Goal: Task Accomplishment & Management: Manage account settings

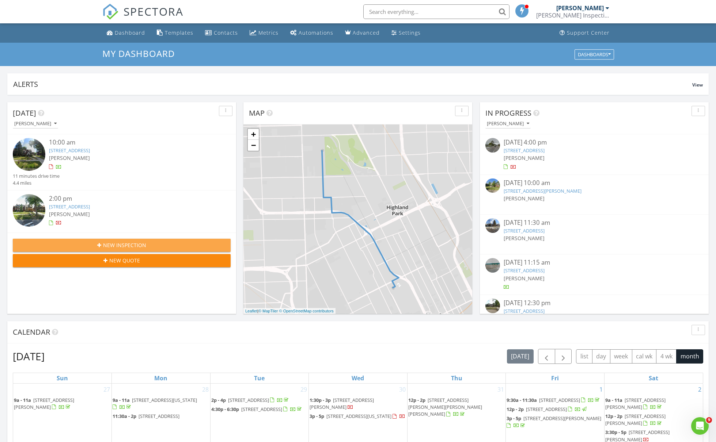
click at [117, 249] on button "New Inspection" at bounding box center [122, 245] width 218 height 13
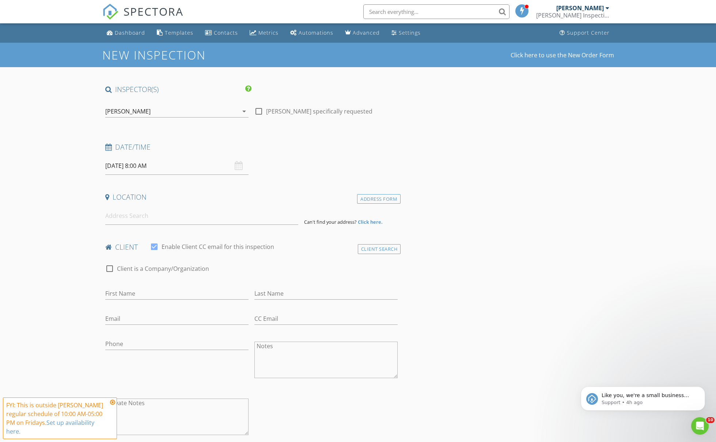
click at [151, 168] on input "08/29/2025 8:00 AM" at bounding box center [176, 166] width 143 height 18
type input "08/30/2025 8:00 AM"
type input "09"
type input "08/30/2025 9:00 AM"
click at [146, 285] on span at bounding box center [147, 286] width 5 height 7
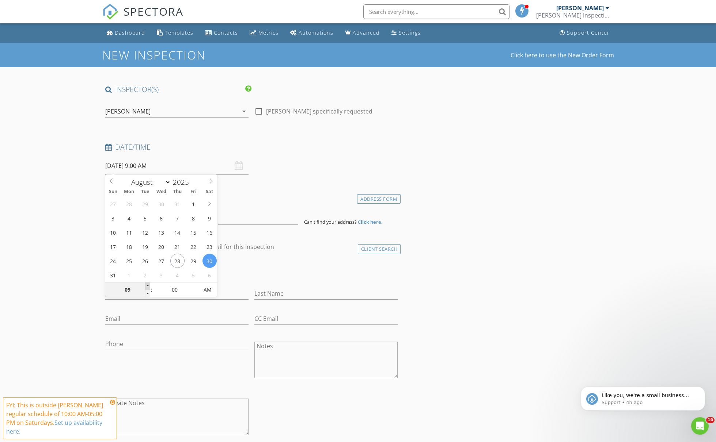
type input "10"
type input "[DATE] 10:00 AM"
click at [146, 285] on span at bounding box center [147, 286] width 5 height 7
click at [293, 250] on h4 "client" at bounding box center [251, 248] width 293 height 10
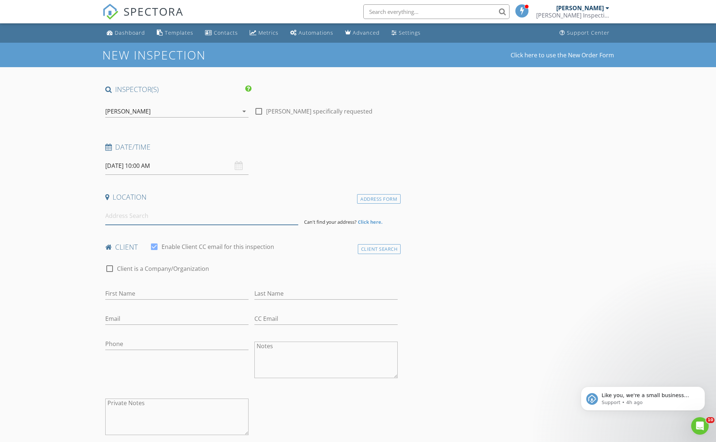
click at [134, 218] on input at bounding box center [201, 216] width 193 height 18
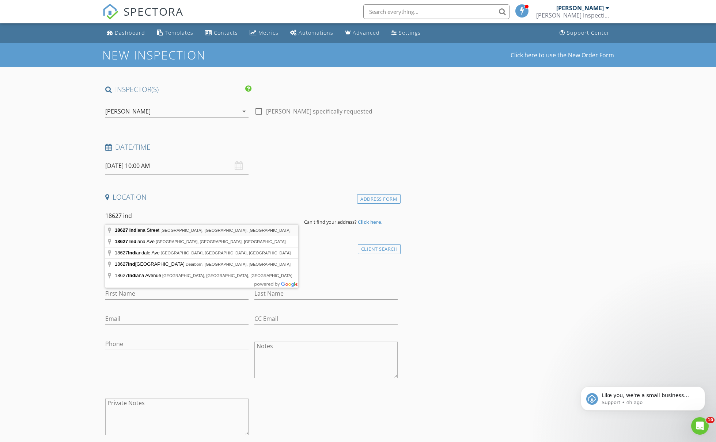
type input "18627 Indiana Street, Detroit, MI, USA"
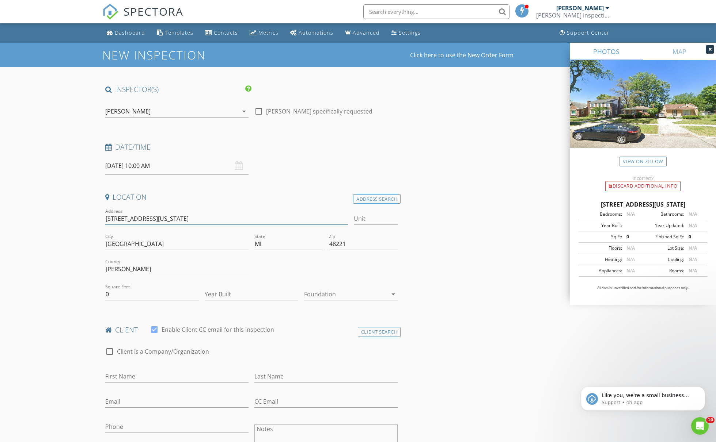
click at [129, 216] on input "18627 Indiana St" at bounding box center [226, 219] width 243 height 12
click at [379, 193] on h4 "Location" at bounding box center [251, 198] width 293 height 10
click at [380, 201] on div "Address Search" at bounding box center [377, 199] width 48 height 10
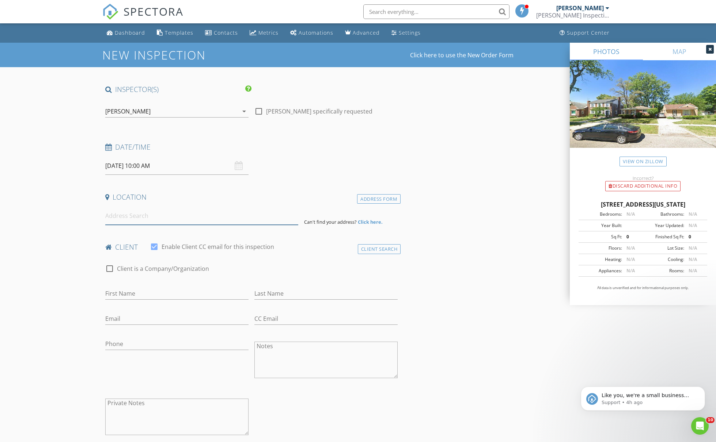
click at [141, 207] on input at bounding box center [201, 216] width 193 height 18
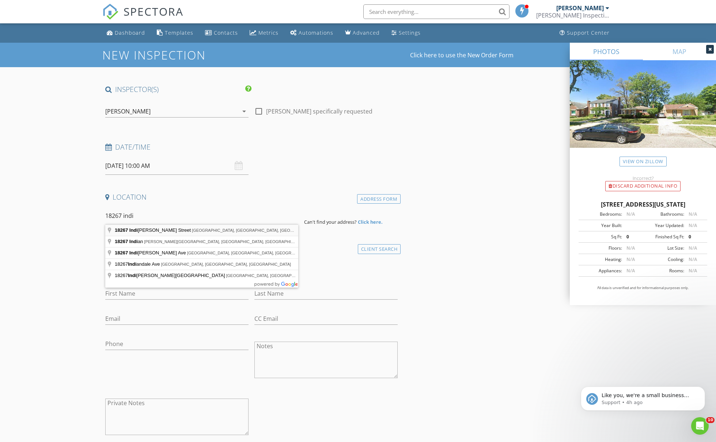
type input "18267 Indiana Street, Detroit, MI, USA"
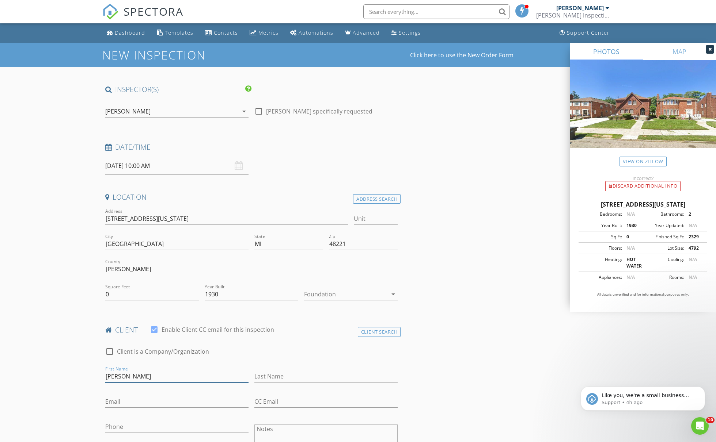
type input "Chris"
type input "Hendrix"
click at [123, 412] on div at bounding box center [176, 413] width 143 height 4
type input "chendrix4200@gmail.com"
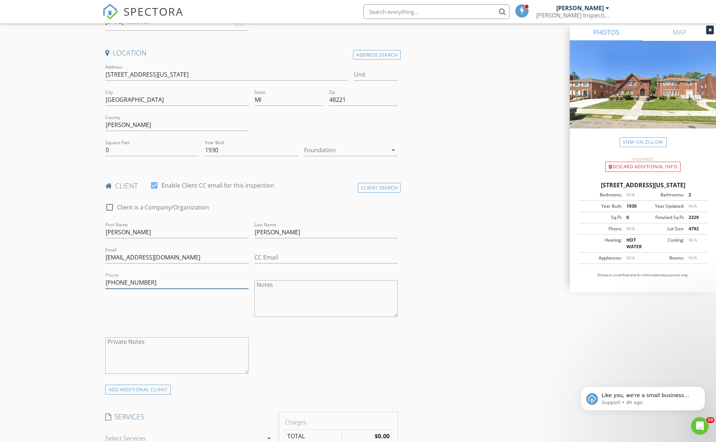
scroll to position [157, 0]
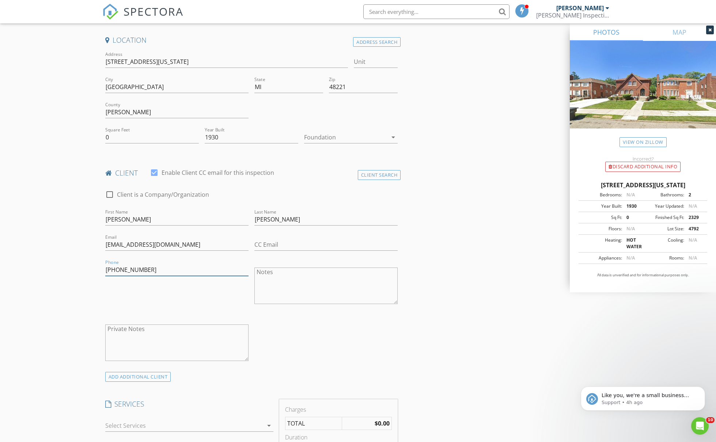
type input "313-595-7124"
click at [147, 420] on div at bounding box center [184, 426] width 158 height 12
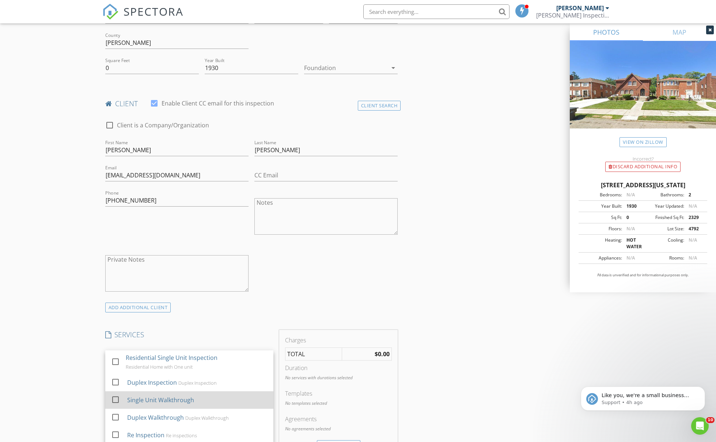
scroll to position [238, 0]
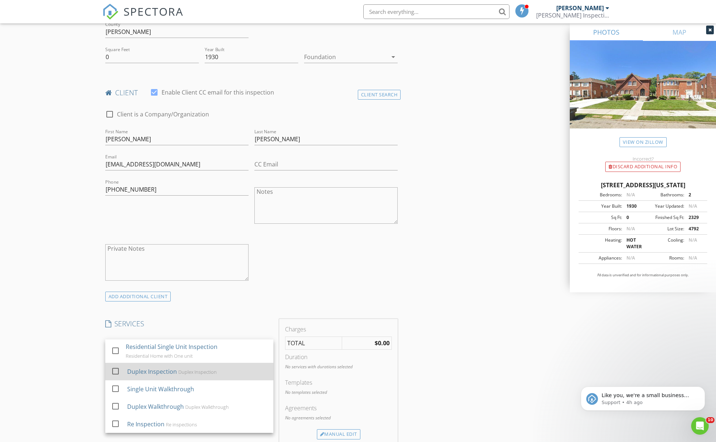
click at [117, 372] on div at bounding box center [115, 371] width 12 height 12
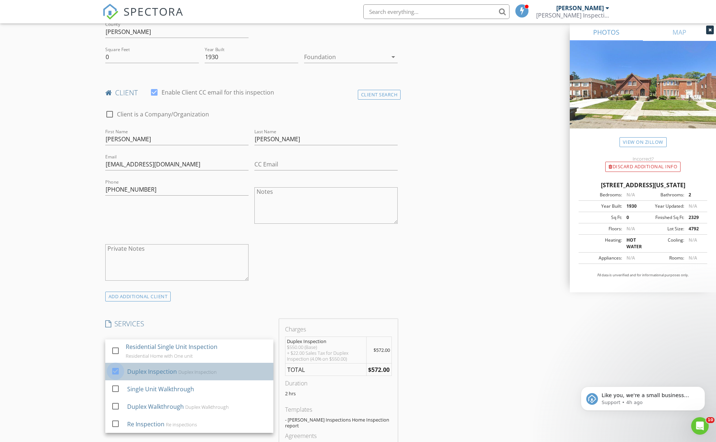
click at [117, 372] on div at bounding box center [115, 371] width 12 height 12
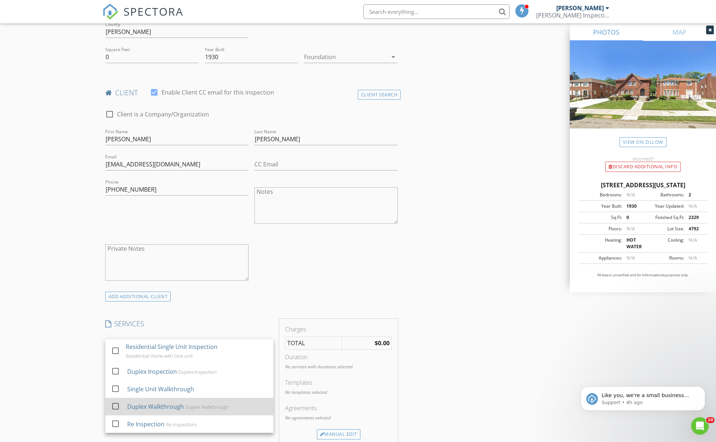
click at [120, 411] on div at bounding box center [117, 413] width 12 height 4
click at [300, 299] on div "ADD ADDITIONAL client" at bounding box center [251, 297] width 299 height 10
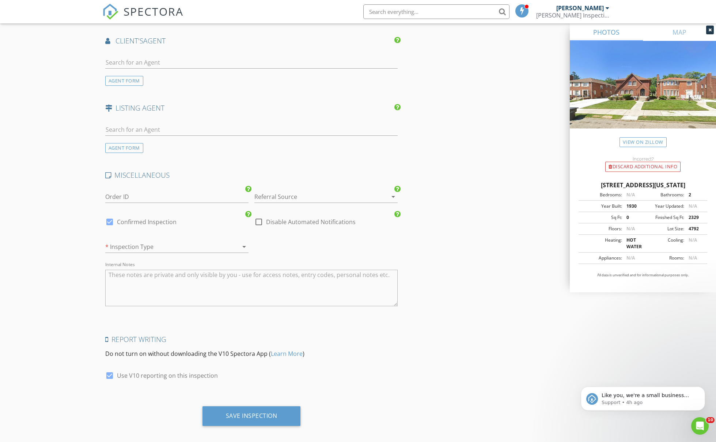
scroll to position [840, 0]
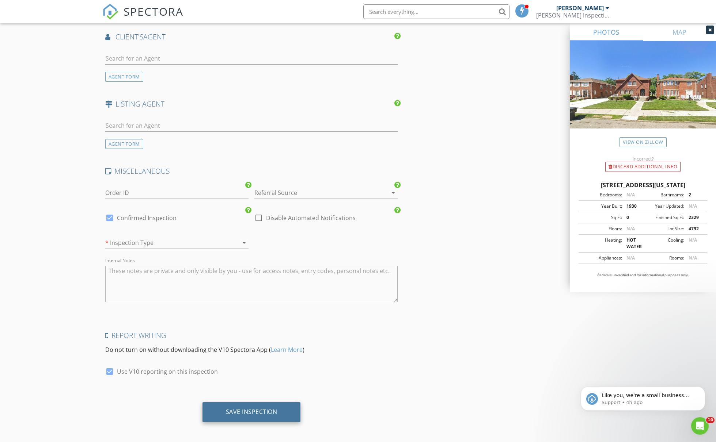
click at [267, 409] on div "Save Inspection" at bounding box center [252, 412] width 52 height 7
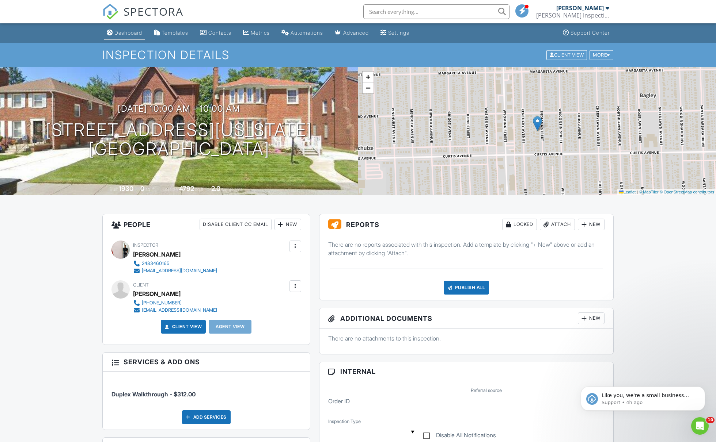
click at [131, 29] on link "Dashboard" at bounding box center [124, 33] width 41 height 14
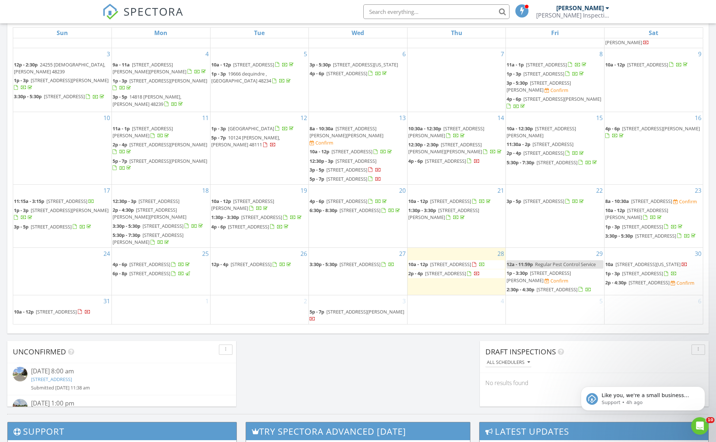
scroll to position [435, 0]
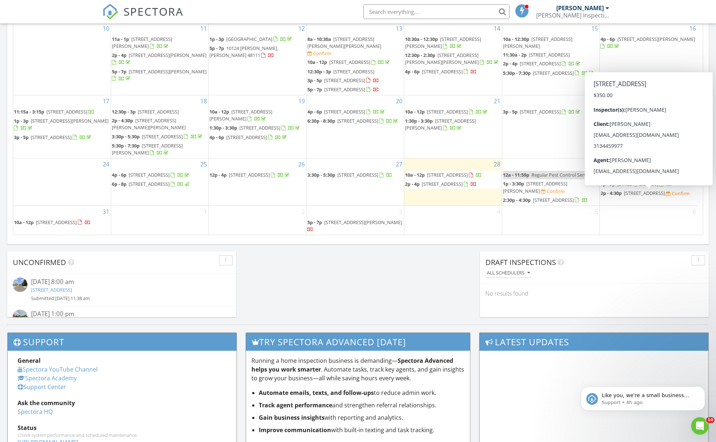
click at [634, 235] on div "6" at bounding box center [649, 220] width 98 height 29
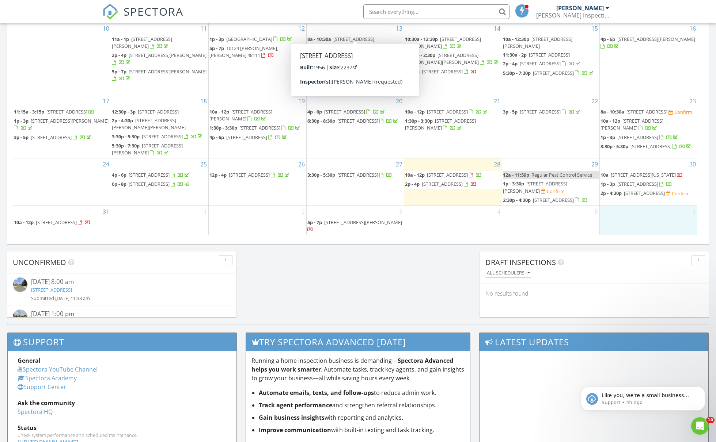
scroll to position [585, 0]
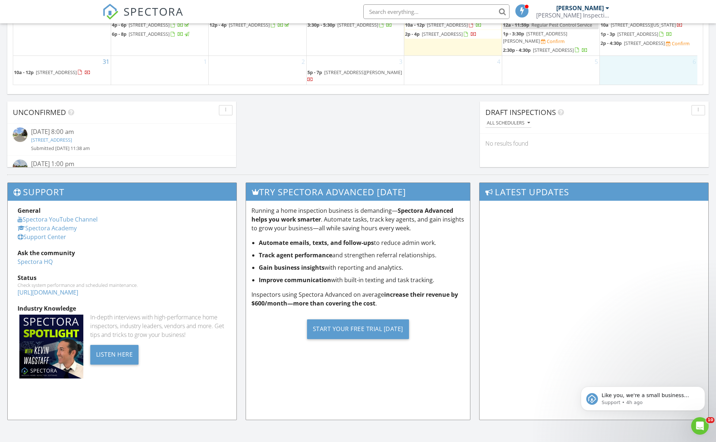
drag, startPoint x: 634, startPoint y: 235, endPoint x: 706, endPoint y: 94, distance: 158.2
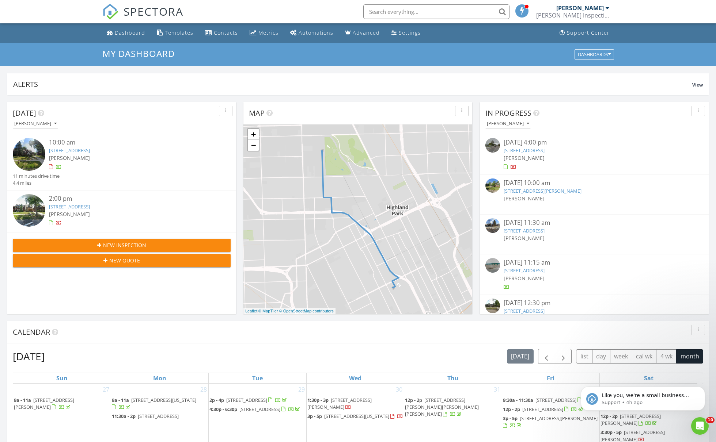
click at [166, 245] on div "New Inspection" at bounding box center [122, 246] width 206 height 8
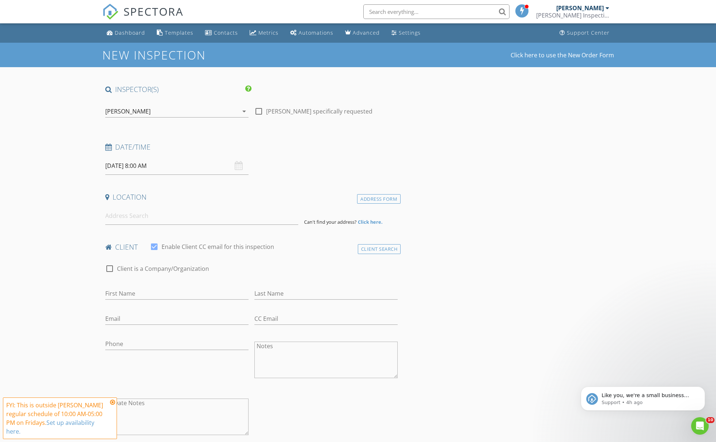
click at [184, 170] on input "[DATE] 8:00 AM" at bounding box center [176, 166] width 143 height 18
select select "8"
type input "09/02/2025 8:00 AM"
type input "4"
type input "05"
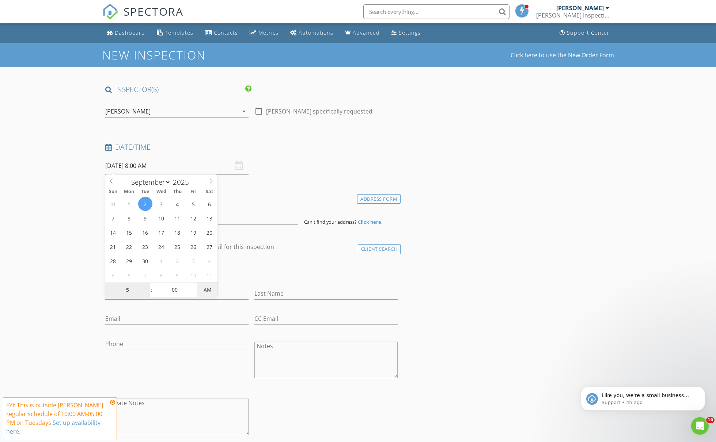
type input "[DATE] 5:00 PM"
click at [212, 288] on span "AM" at bounding box center [207, 290] width 20 height 15
click at [251, 207] on input at bounding box center [201, 216] width 193 height 18
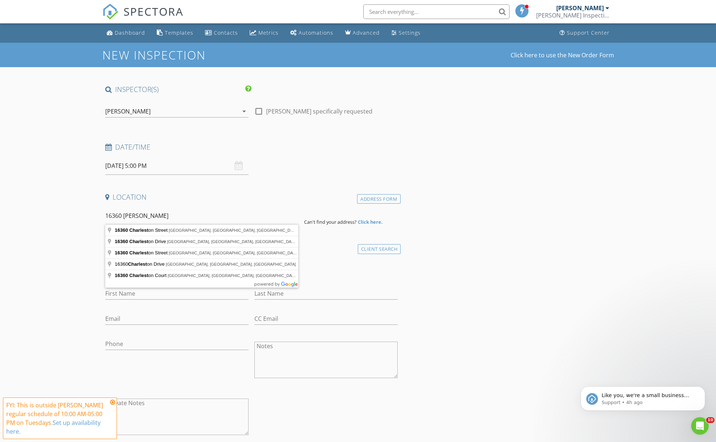
type input "16360 Charleston Street, Roseville, MI, USA"
drag, startPoint x: 219, startPoint y: 219, endPoint x: 205, endPoint y: 231, distance: 18.7
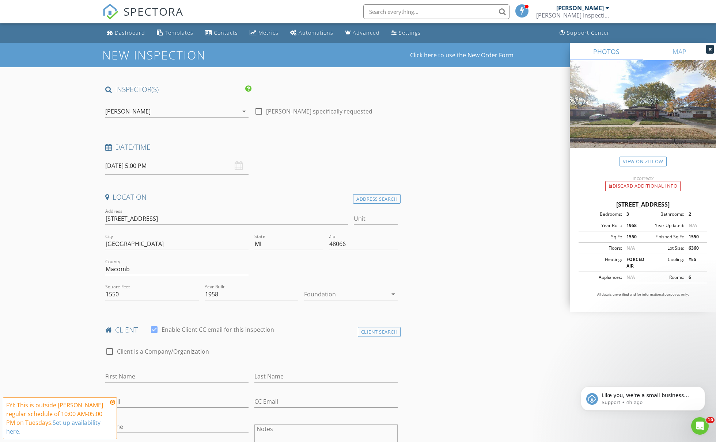
click at [391, 326] on h4 "client" at bounding box center [251, 331] width 293 height 10
click at [388, 328] on div "Client Search" at bounding box center [379, 332] width 43 height 10
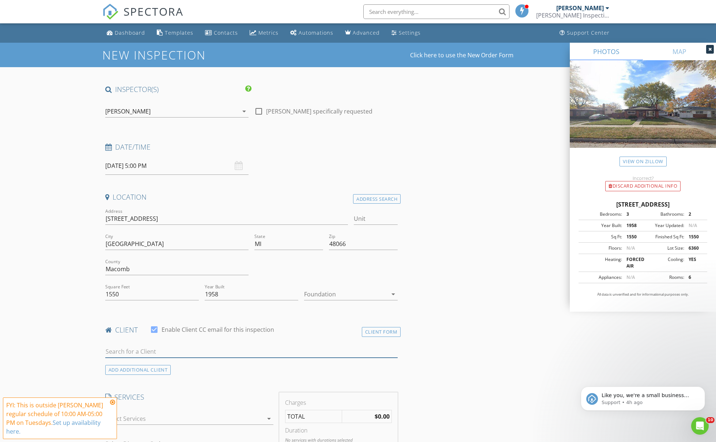
click at [201, 354] on input "text" at bounding box center [251, 352] width 293 height 12
type input "[PERSON_NAME]"
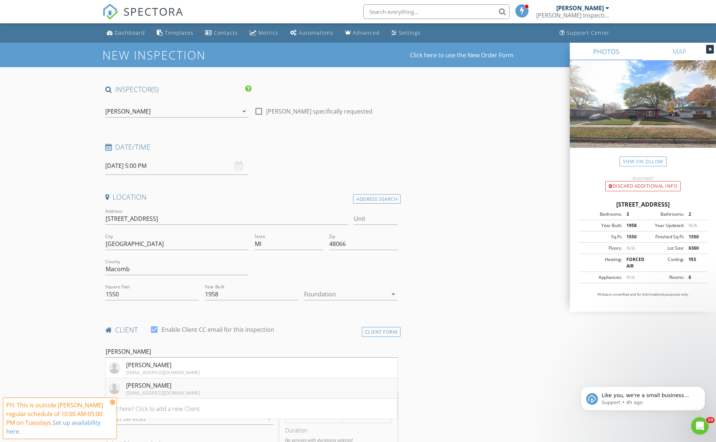
click at [208, 393] on li "Latoya Brewer-Pugh toya_1973@yahoo.com" at bounding box center [252, 389] width 292 height 20
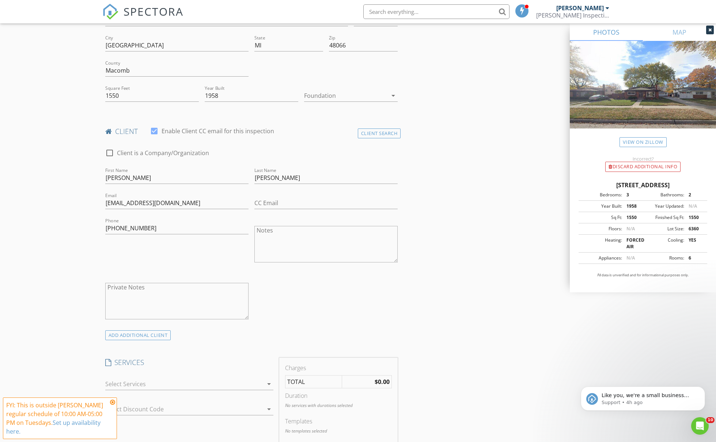
scroll to position [251, 0]
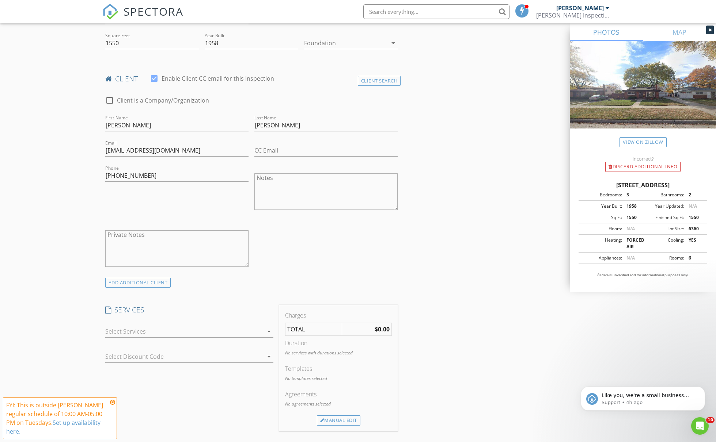
click at [137, 326] on div at bounding box center [184, 332] width 158 height 12
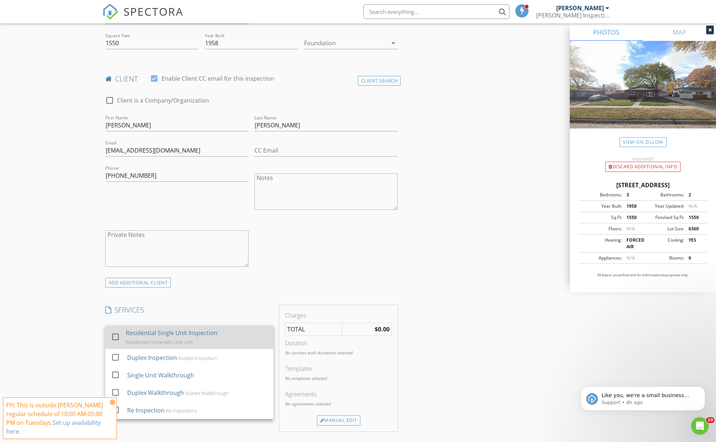
click at [136, 335] on div "Residential Single Unit Inspection" at bounding box center [172, 333] width 92 height 9
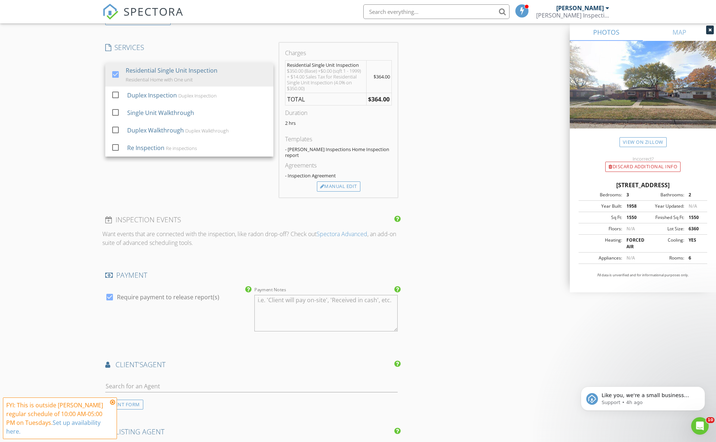
scroll to position [529, 0]
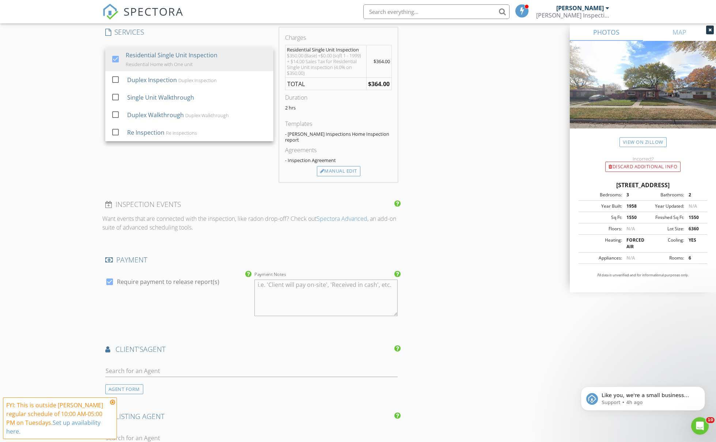
click at [176, 361] on div at bounding box center [251, 373] width 293 height 24
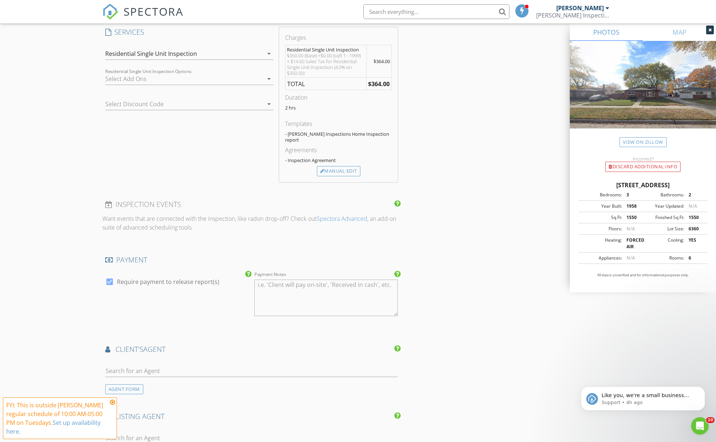
click at [176, 361] on div at bounding box center [251, 373] width 293 height 24
click at [174, 365] on input "text" at bounding box center [251, 371] width 293 height 12
type input ">"
type input "Letis"
click at [176, 377] on li "Letisha Gaulden KW Metro" at bounding box center [252, 387] width 292 height 20
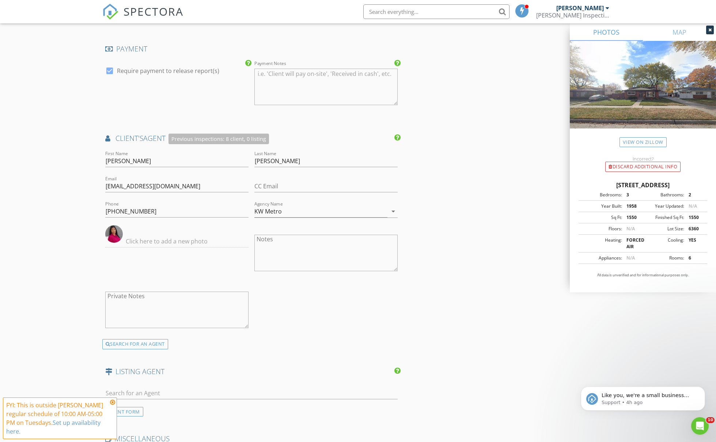
scroll to position [1003, 0]
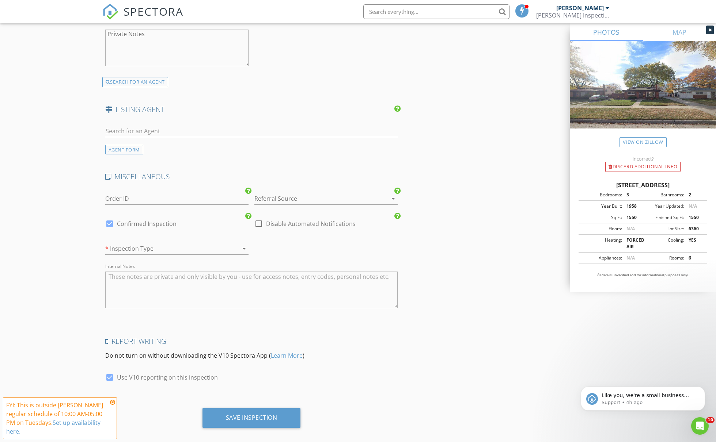
click at [261, 409] on div "Save Inspection" at bounding box center [251, 419] width 98 height 20
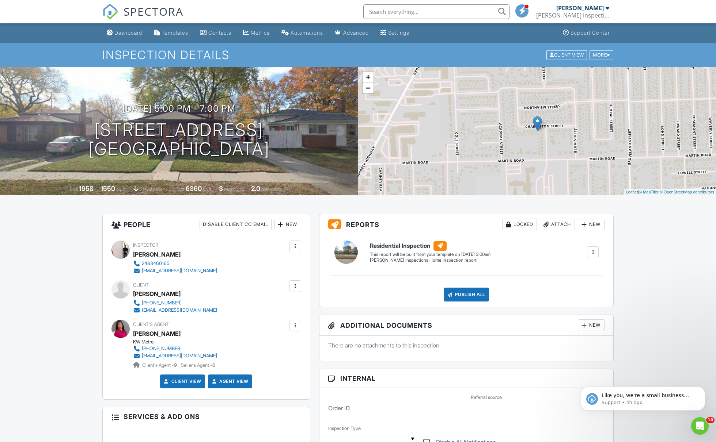
click at [433, 16] on input "text" at bounding box center [436, 11] width 146 height 15
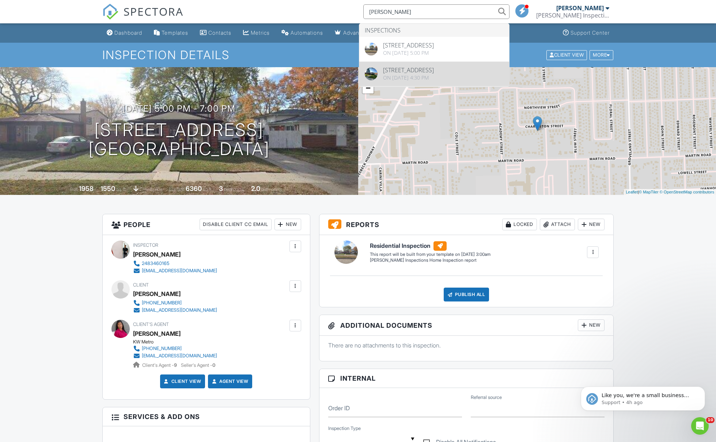
type input "[PERSON_NAME]"
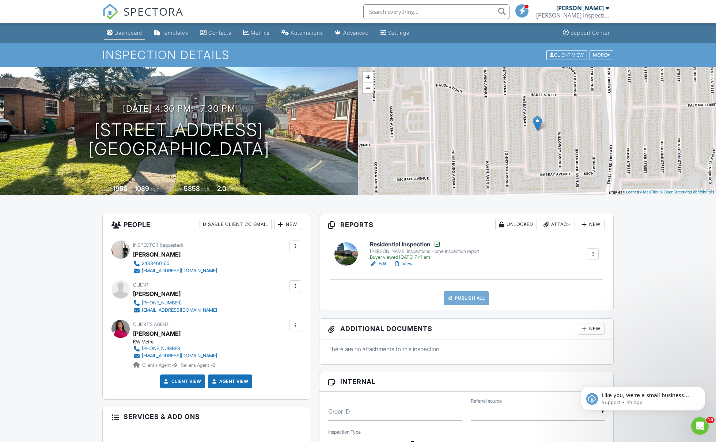
click at [138, 33] on div "Dashboard" at bounding box center [128, 33] width 28 height 6
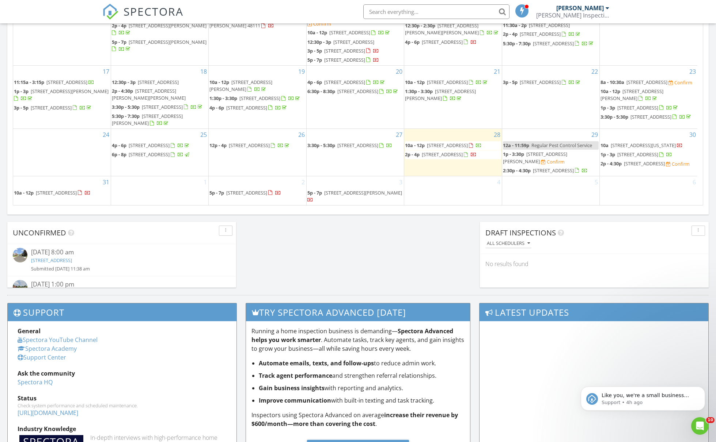
scroll to position [96, 0]
click at [558, 165] on span "1p - 3:30p 22861 Rosalind Ave, Eastpointe 48021 Confirm" at bounding box center [551, 158] width 96 height 14
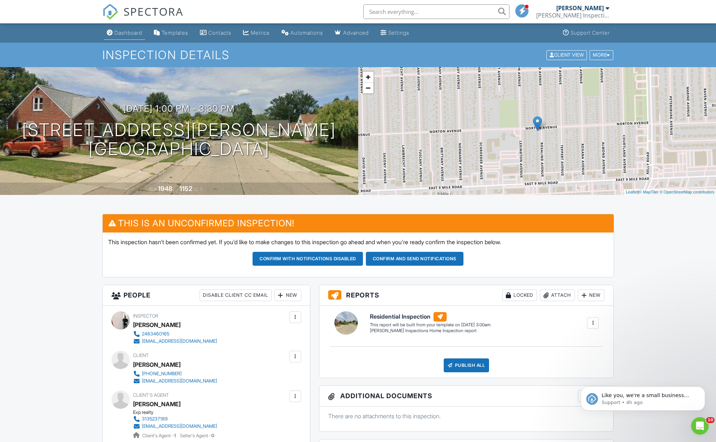
drag, startPoint x: 0, startPoint y: 0, endPoint x: 117, endPoint y: 34, distance: 121.4
click at [117, 34] on div "Dashboard" at bounding box center [128, 33] width 28 height 6
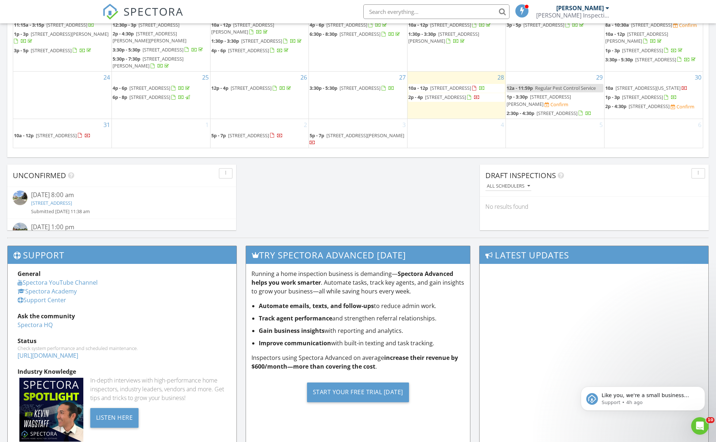
scroll to position [469, 0]
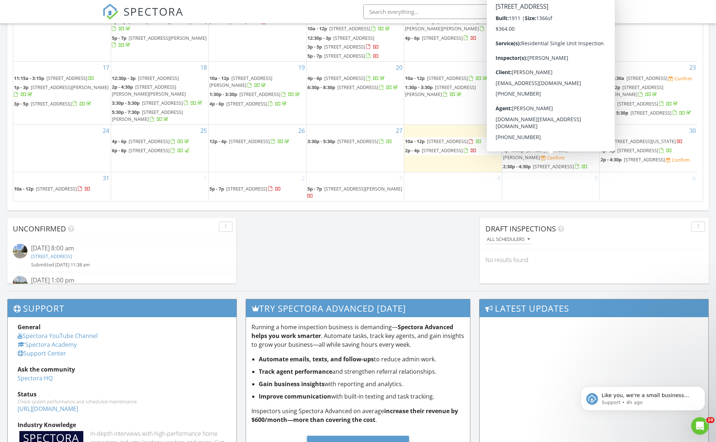
click at [565, 163] on span "2:30p - 4:30p 2927 Seyburn St, Detroit 48214" at bounding box center [545, 166] width 85 height 7
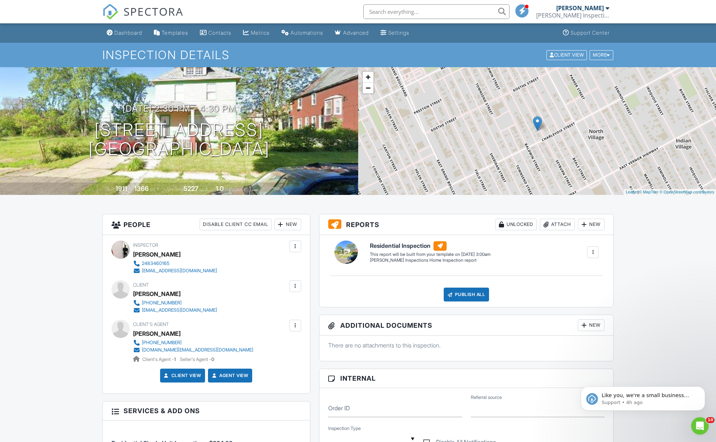
scroll to position [14, 0]
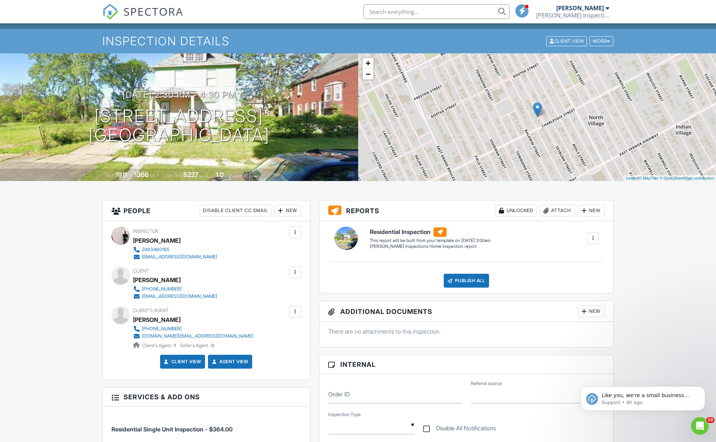
click at [640, 109] on div "+ − Leaflet | © MapTiler © OpenStreetMap contributors" at bounding box center [537, 117] width 358 height 128
click at [589, 121] on div "+ − Leaflet | © MapTiler © OpenStreetMap contributors" at bounding box center [537, 117] width 358 height 128
click at [561, 104] on div "+ − Leaflet | © MapTiler © OpenStreetMap contributors" at bounding box center [537, 117] width 358 height 128
click at [545, 112] on div "+ − Leaflet | © MapTiler © OpenStreetMap contributors" at bounding box center [537, 117] width 358 height 128
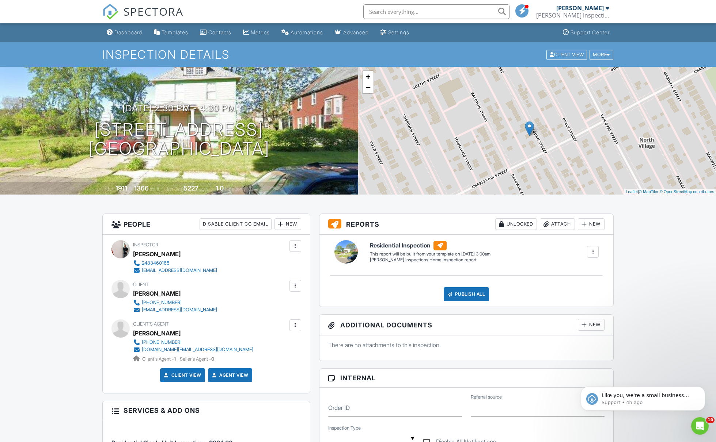
scroll to position [8, 0]
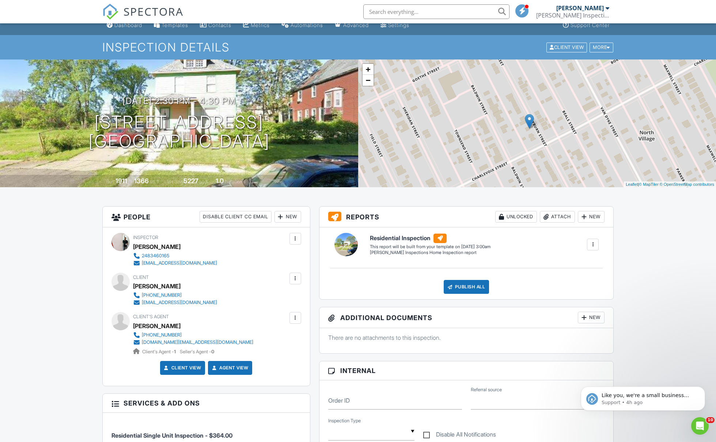
click at [368, 82] on link "−" at bounding box center [367, 80] width 11 height 11
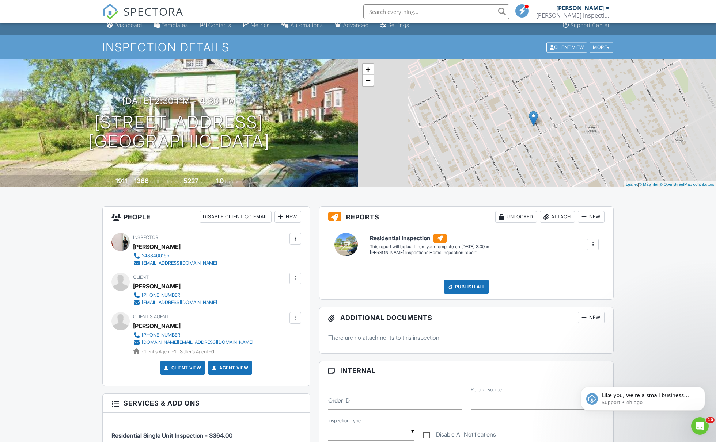
click at [368, 82] on link "−" at bounding box center [367, 80] width 11 height 11
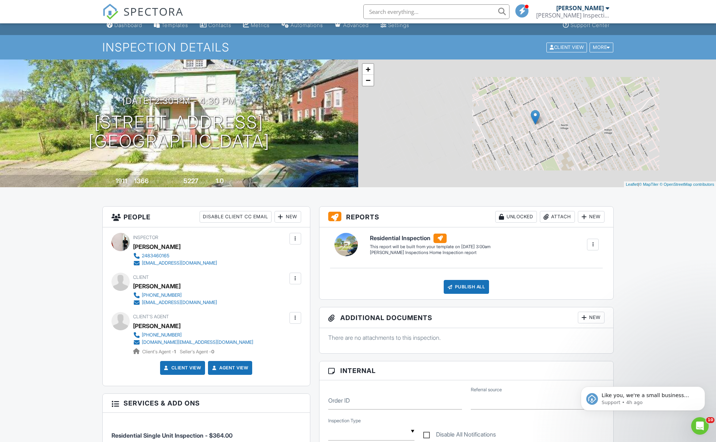
click at [368, 82] on link "−" at bounding box center [367, 80] width 11 height 11
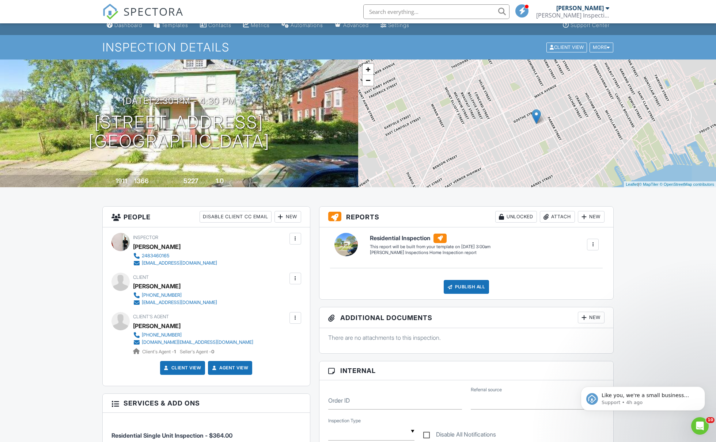
click at [368, 82] on link "−" at bounding box center [367, 80] width 11 height 11
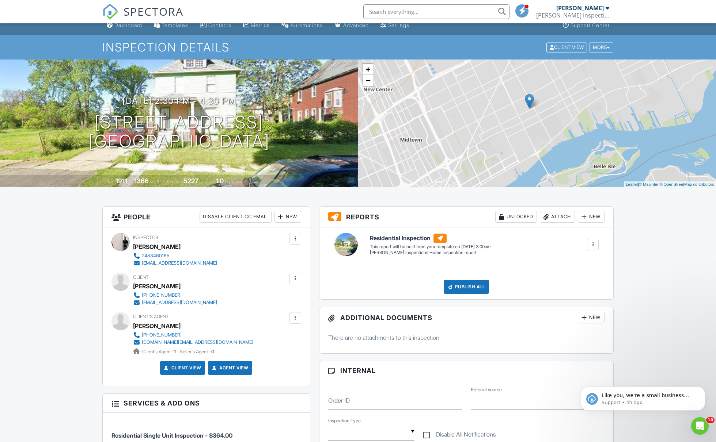
drag, startPoint x: 545, startPoint y: 112, endPoint x: 547, endPoint y: 123, distance: 11.1
click at [547, 123] on div "+ − Leaflet | © MapTiler © OpenStreetMap contributors" at bounding box center [537, 124] width 358 height 128
click at [524, 117] on div "+ − Leaflet | © MapTiler © OpenStreetMap contributors" at bounding box center [537, 124] width 358 height 128
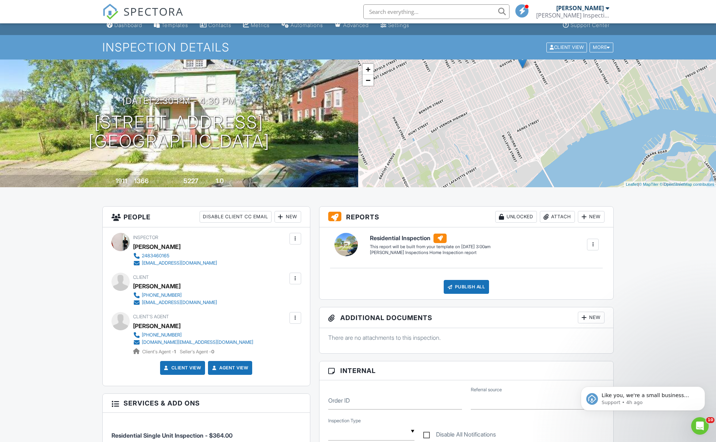
drag, startPoint x: 547, startPoint y: 123, endPoint x: 528, endPoint y: 128, distance: 18.9
click at [528, 128] on div "+ − Leaflet | © MapTiler © OpenStreetMap contributors" at bounding box center [537, 124] width 358 height 128
click at [499, 91] on div "+ − Leaflet | © MapTiler © OpenStreetMap contributors" at bounding box center [537, 124] width 358 height 128
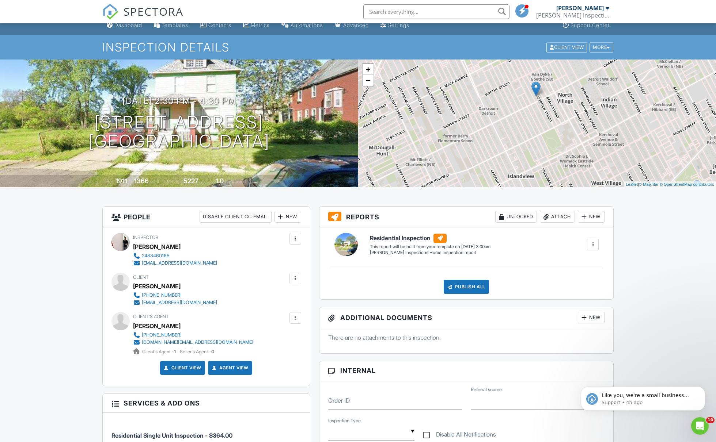
drag, startPoint x: 528, startPoint y: 128, endPoint x: 490, endPoint y: 147, distance: 43.0
click at [490, 147] on div "+ − Leaflet | © MapTiler © OpenStreetMap contributors" at bounding box center [537, 124] width 358 height 128
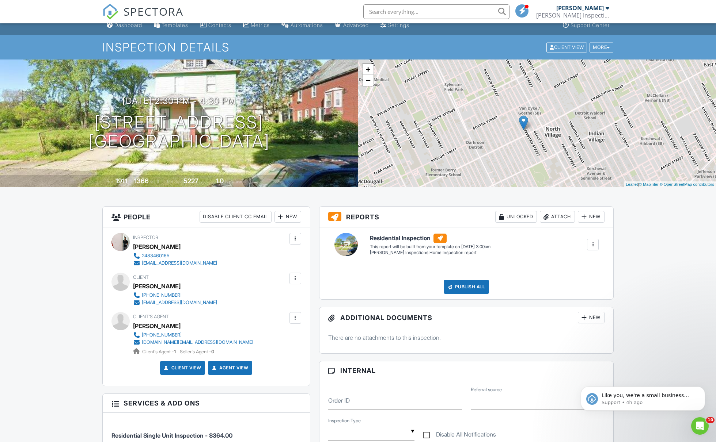
drag, startPoint x: 490, startPoint y: 147, endPoint x: 505, endPoint y: 138, distance: 17.2
click at [505, 138] on div "+ − Leaflet | © MapTiler © OpenStreetMap contributors" at bounding box center [537, 124] width 358 height 128
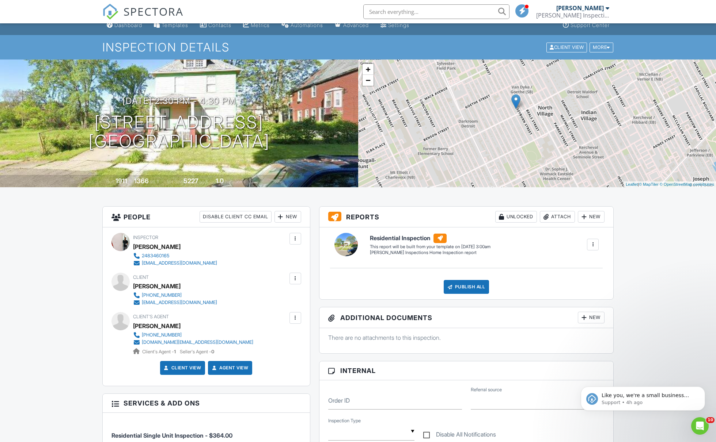
drag, startPoint x: 505, startPoint y: 138, endPoint x: 583, endPoint y: 85, distance: 94.8
click at [583, 85] on div "+ − Leaflet | © MapTiler © OpenStreetMap contributors" at bounding box center [537, 124] width 358 height 128
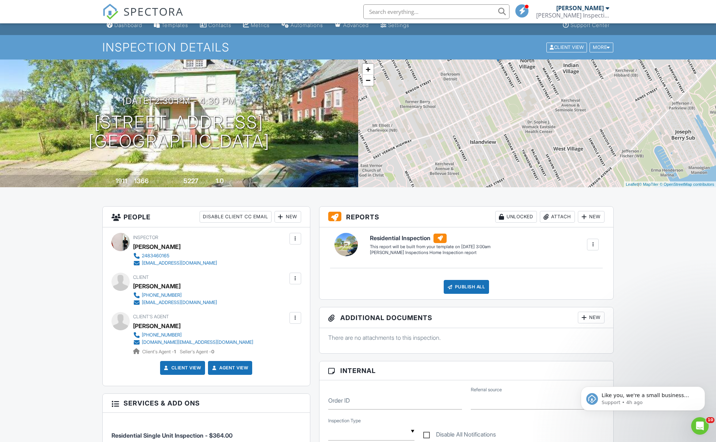
drag, startPoint x: 583, startPoint y: 85, endPoint x: 571, endPoint y: 72, distance: 17.3
click at [571, 72] on div "+ − Leaflet | © MapTiler © OpenStreetMap contributors" at bounding box center [537, 124] width 358 height 128
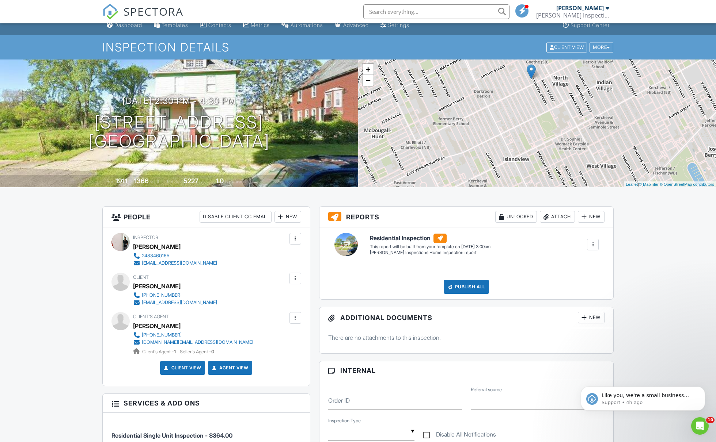
drag, startPoint x: 571, startPoint y: 72, endPoint x: 671, endPoint y: 163, distance: 134.5
click at [671, 163] on div "+ − Leaflet | © MapTiler © OpenStreetMap contributors" at bounding box center [537, 124] width 358 height 128
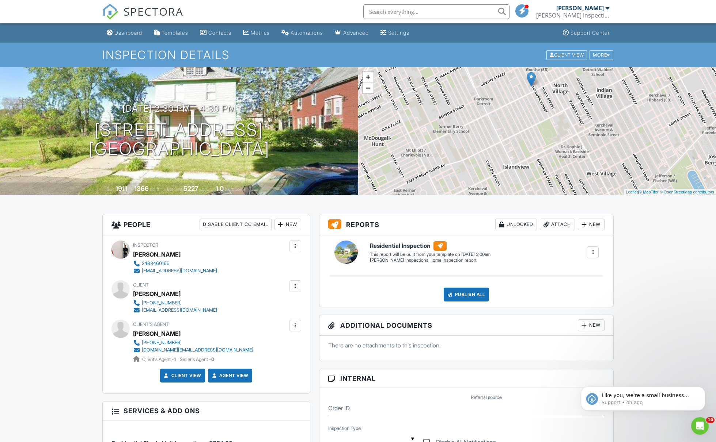
click at [136, 33] on div "Dashboard" at bounding box center [128, 33] width 28 height 6
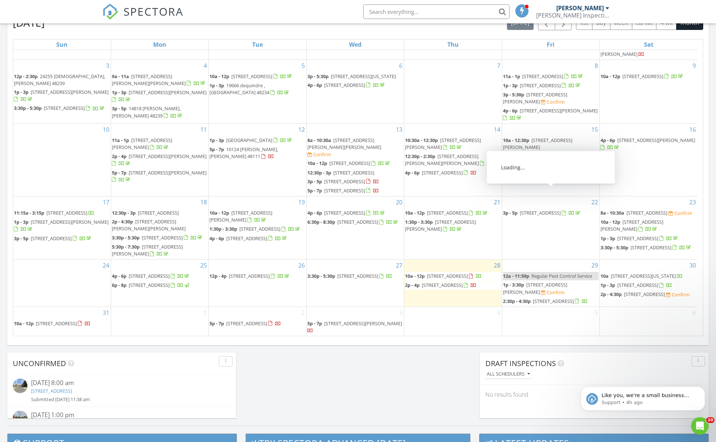
scroll to position [492, 0]
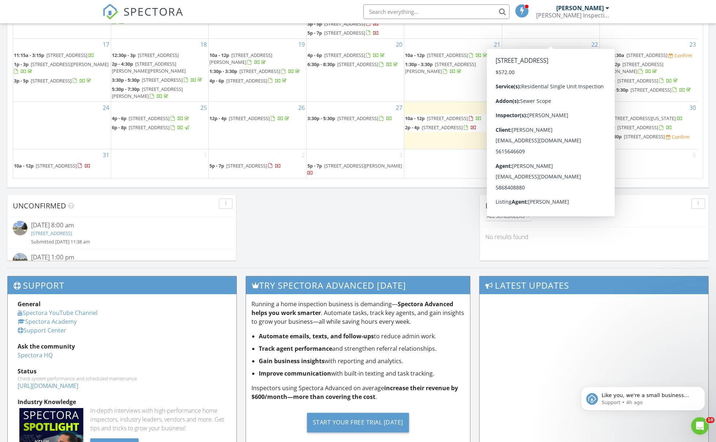
click at [451, 174] on div "4" at bounding box center [452, 163] width 97 height 29
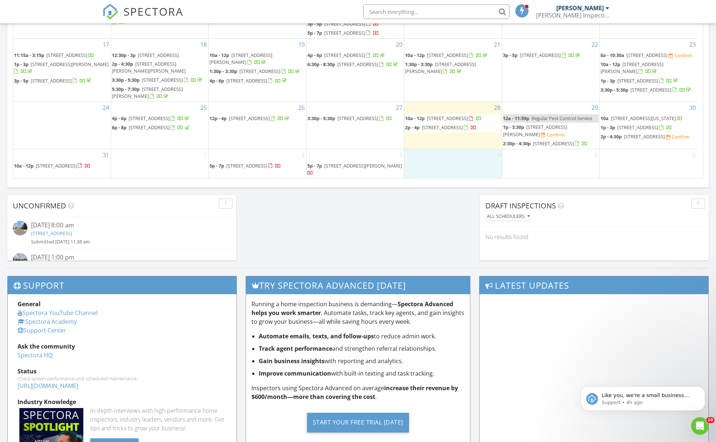
click at [649, 138] on span "10970 W Outer drive, detroit 48223" at bounding box center [644, 136] width 41 height 7
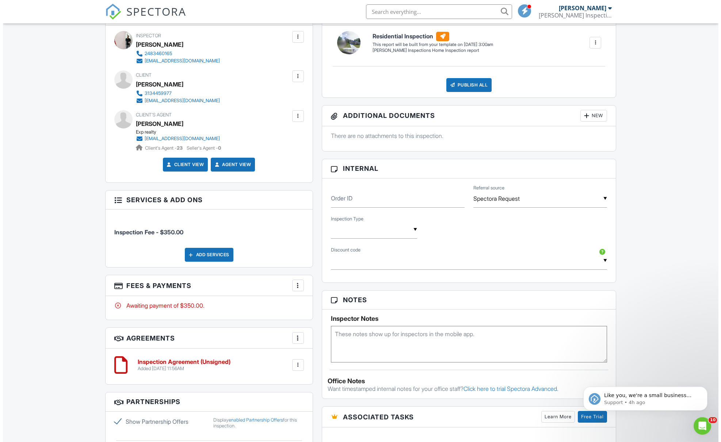
scroll to position [448, 0]
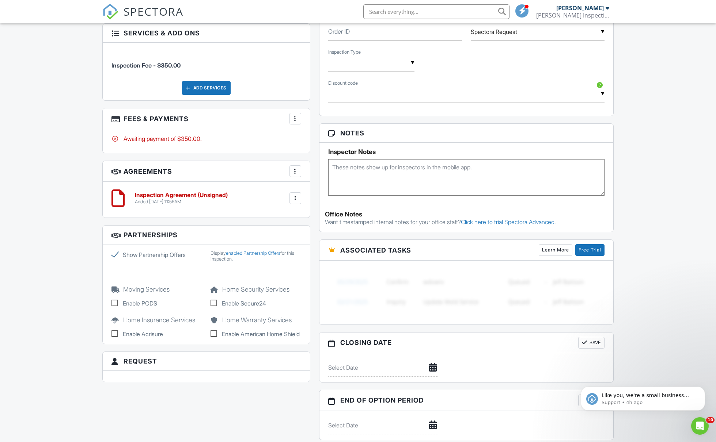
click at [289, 119] on div "More" at bounding box center [295, 119] width 12 height 12
click at [330, 144] on li "Edit Fees & Payments" at bounding box center [332, 141] width 76 height 18
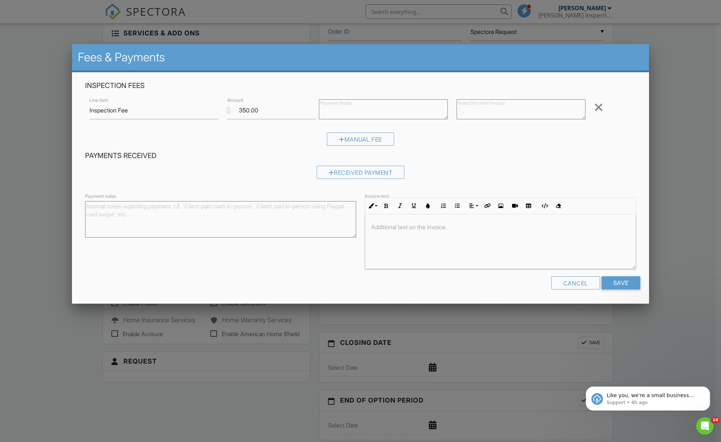
click at [667, 153] on div at bounding box center [360, 239] width 721 height 553
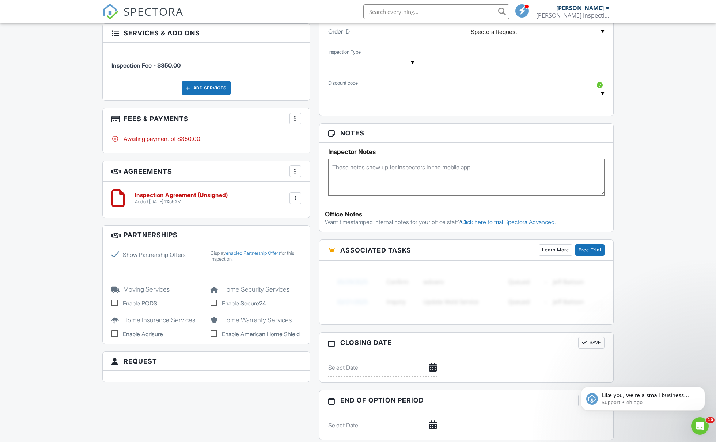
click at [206, 89] on div "Add Services" at bounding box center [206, 88] width 49 height 14
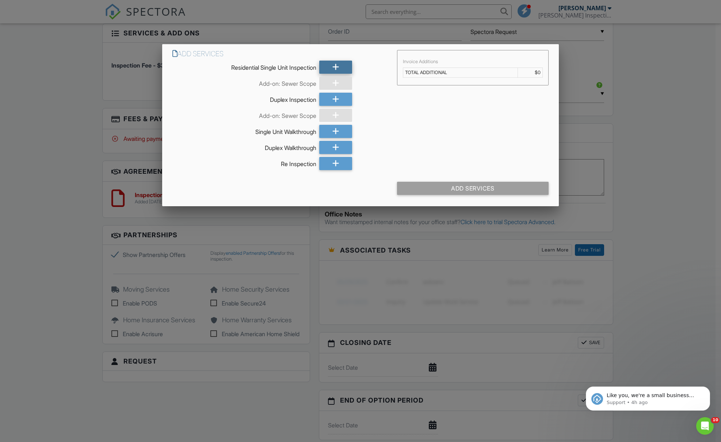
click at [333, 64] on icon at bounding box center [336, 67] width 7 height 13
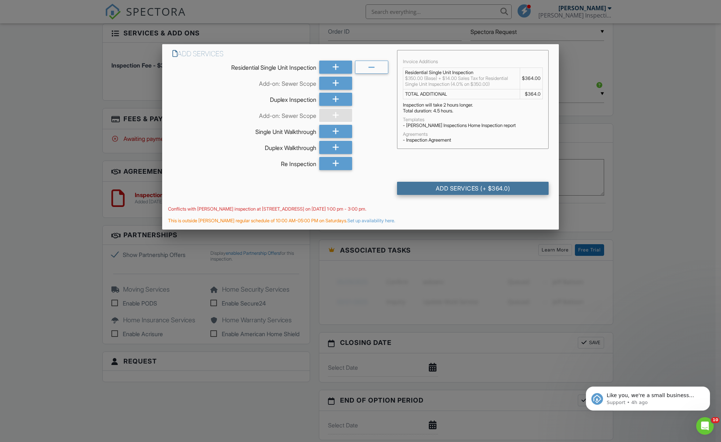
click at [442, 190] on div "Add Services (+ $364.0)" at bounding box center [473, 188] width 152 height 13
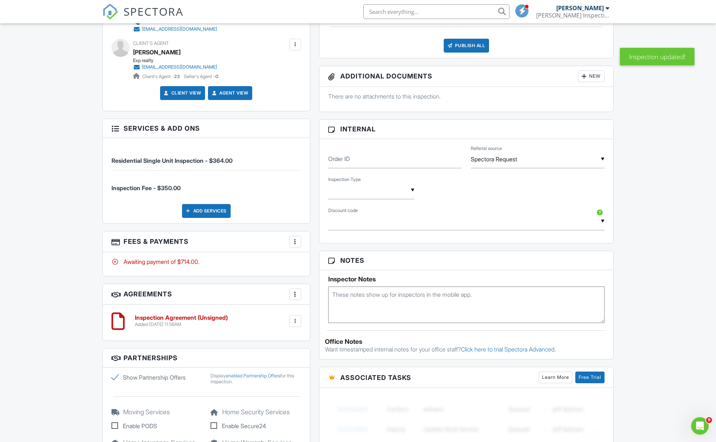
click at [297, 240] on div at bounding box center [295, 241] width 7 height 7
click at [325, 267] on li "Edit Fees & Payments" at bounding box center [332, 264] width 76 height 18
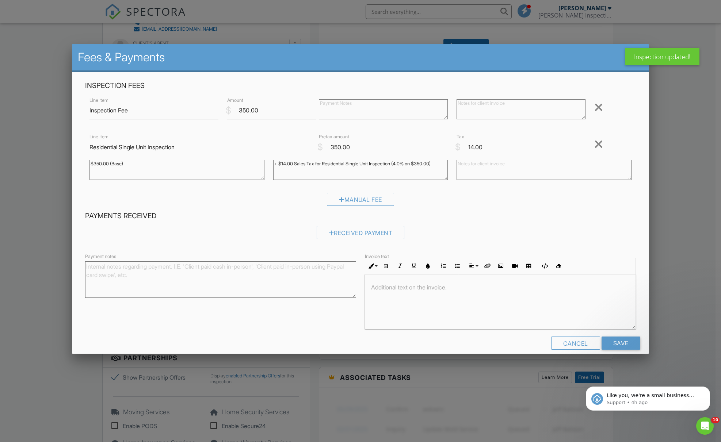
click at [597, 105] on div at bounding box center [598, 108] width 9 height 12
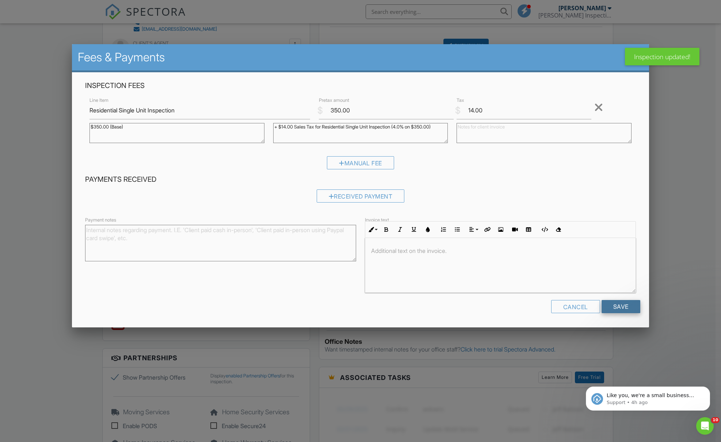
click at [608, 305] on input "Save" at bounding box center [621, 306] width 39 height 13
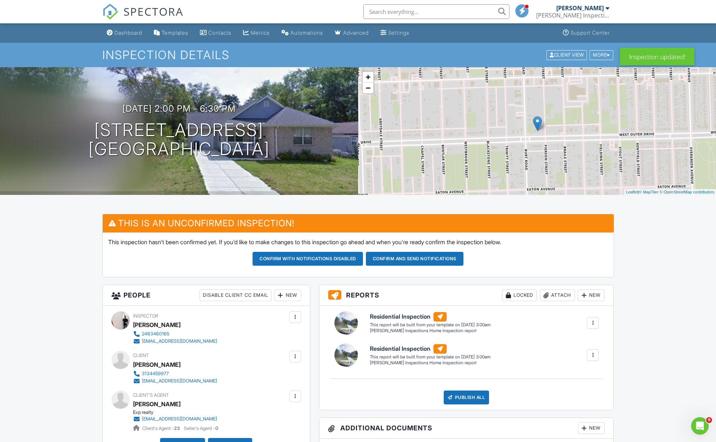
click at [589, 319] on div at bounding box center [593, 324] width 12 height 12
click at [573, 360] on div "Delete" at bounding box center [579, 362] width 15 height 8
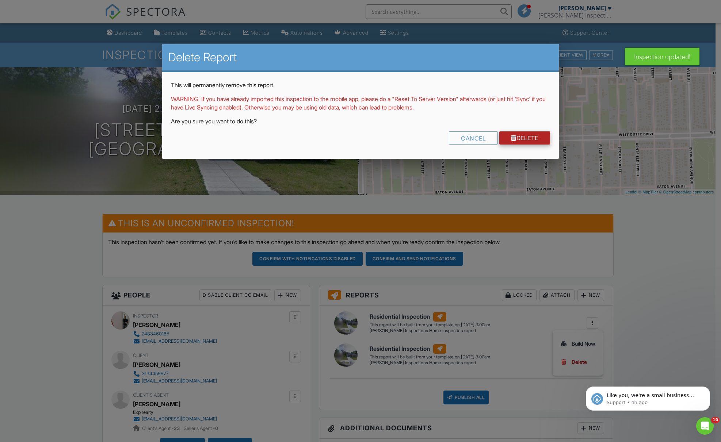
click at [511, 140] on div at bounding box center [513, 138] width 5 height 6
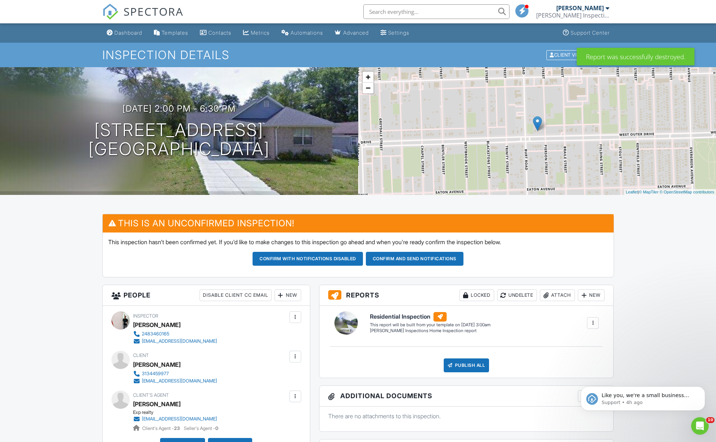
click at [250, 106] on div "[DATE] 2:00 pm - 6:30 pm [STREET_ADDRESS] [GEOGRAPHIC_DATA], MI 48223" at bounding box center [179, 131] width 358 height 55
click at [245, 110] on div at bounding box center [238, 113] width 14 height 14
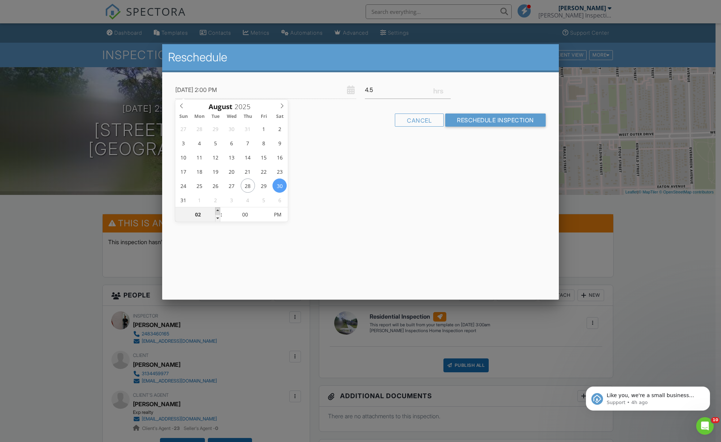
type input "[DATE] 3:00 PM"
type input "03"
click at [220, 211] on span at bounding box center [217, 211] width 5 height 7
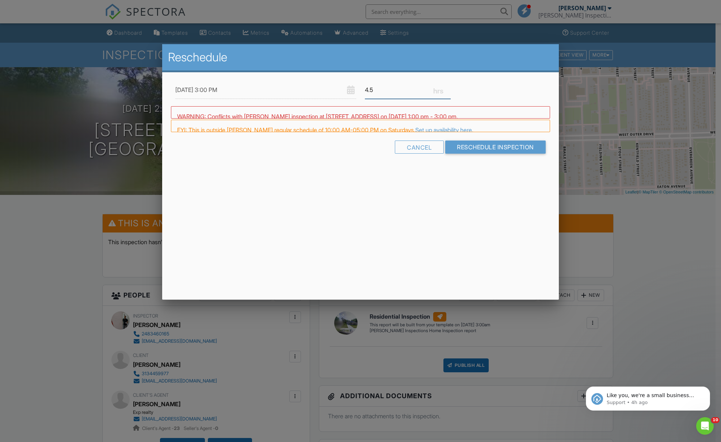
click at [383, 88] on input "4.5" at bounding box center [408, 90] width 86 height 18
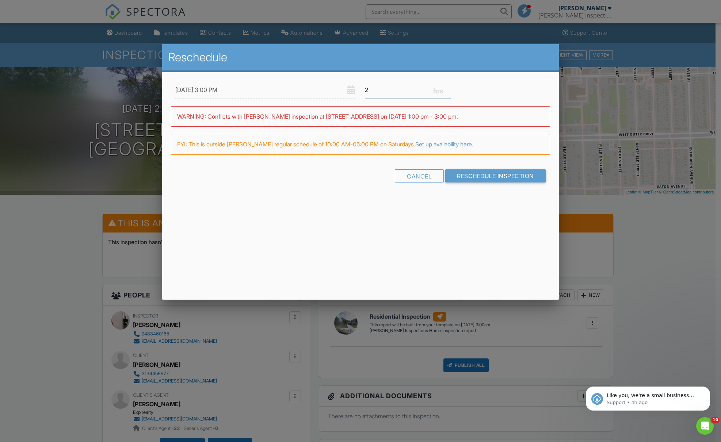
type input "2"
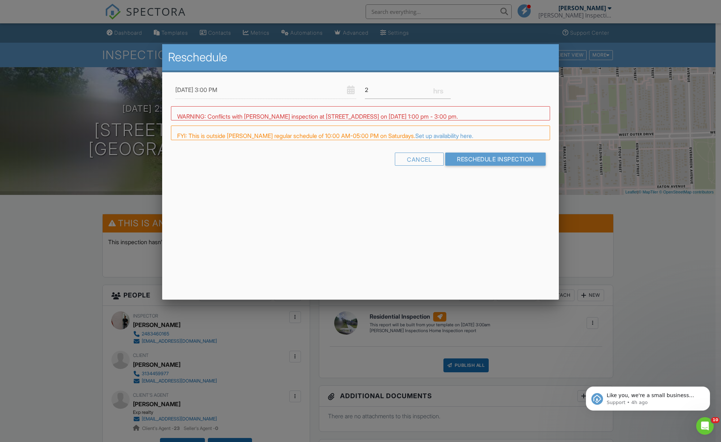
click at [450, 166] on div "08/30/2025 3:00 PM 2 Warning: this date/time is in the past. WARNING: Conflicts…" at bounding box center [360, 129] width 397 height 115
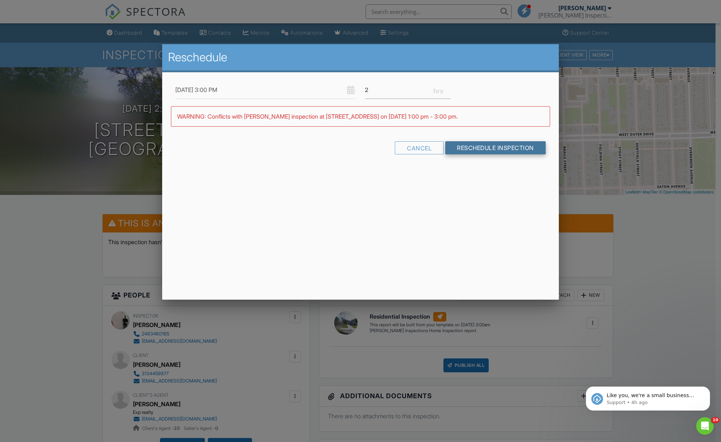
click at [466, 144] on input "Reschedule Inspection" at bounding box center [495, 147] width 100 height 13
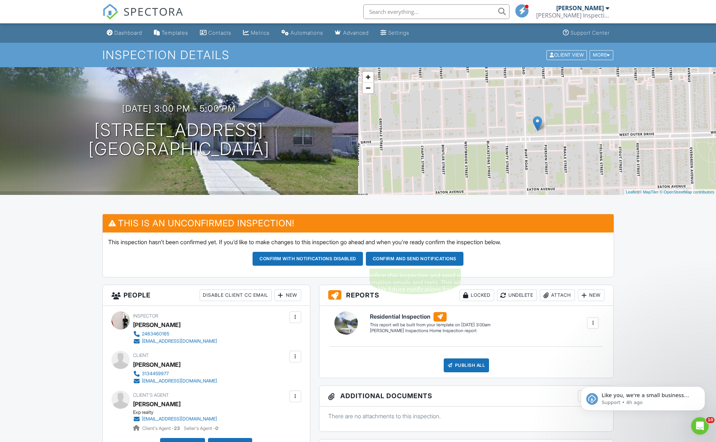
click at [363, 261] on button "Confirm and send notifications" at bounding box center [307, 259] width 110 height 14
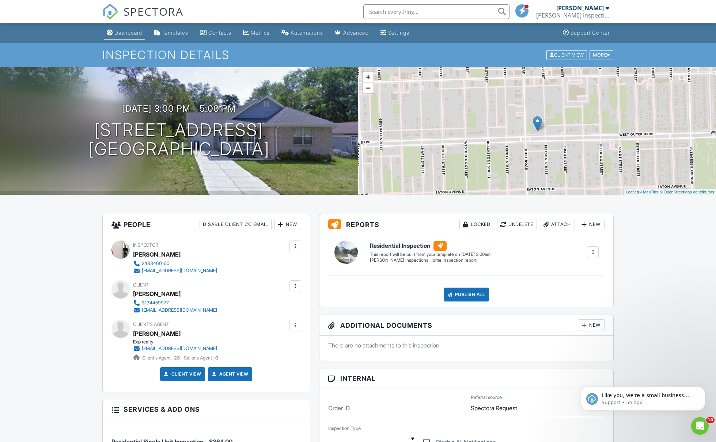
click at [128, 38] on link "Dashboard" at bounding box center [124, 33] width 41 height 14
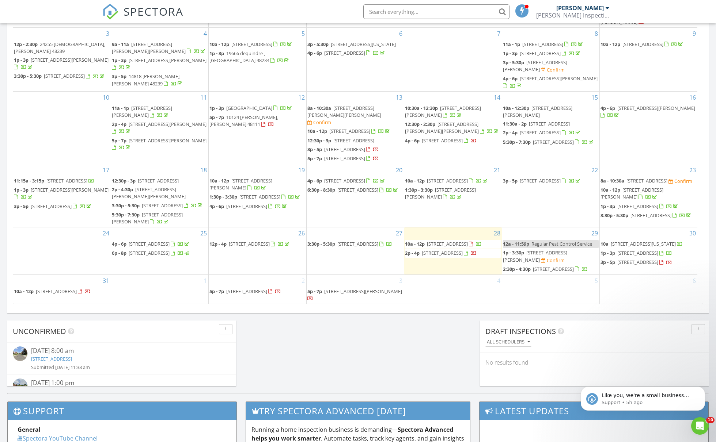
scroll to position [435, 0]
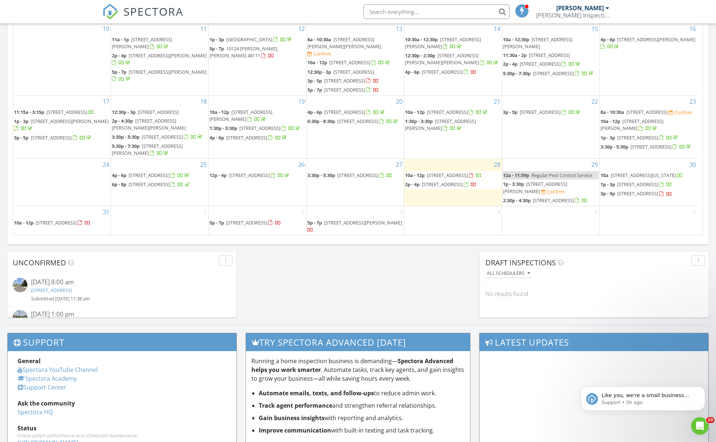
click at [562, 181] on span "22861 Rosalind Ave, Eastpointe 48021" at bounding box center [535, 188] width 64 height 14
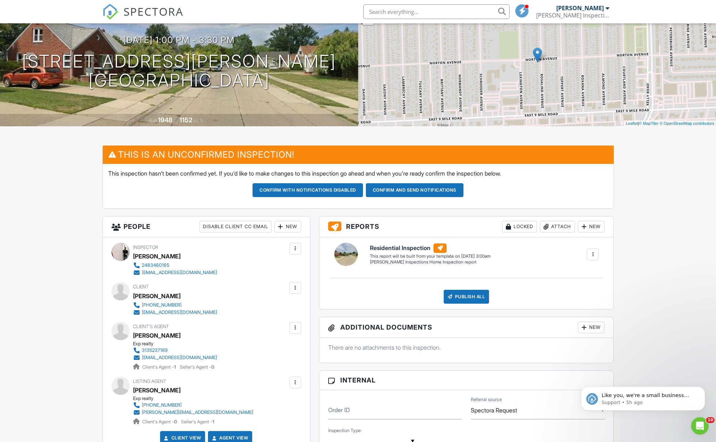
scroll to position [7, 0]
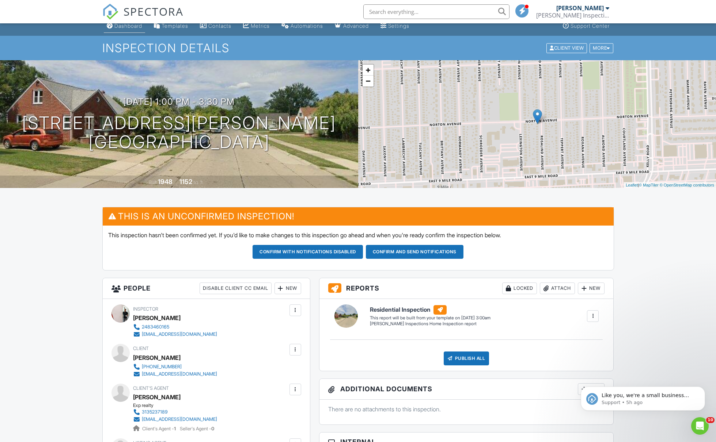
click at [129, 28] on div "Dashboard" at bounding box center [128, 26] width 28 height 6
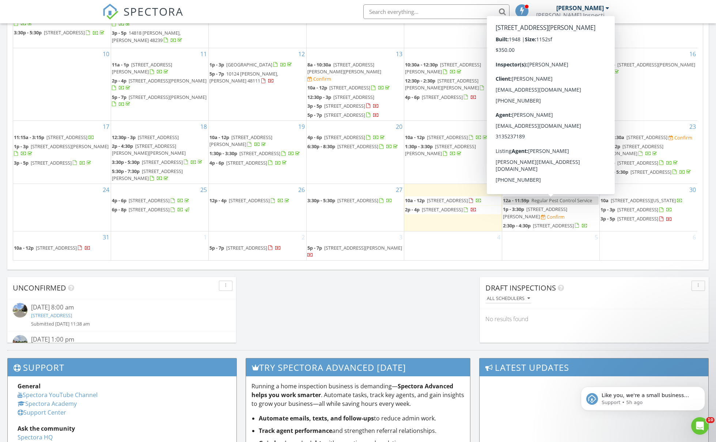
scroll to position [411, 0]
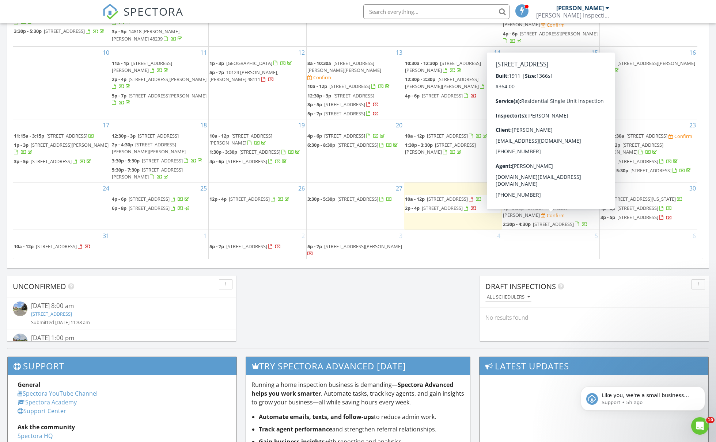
click at [556, 221] on span "2927 Seyburn St, Detroit 48214" at bounding box center [553, 224] width 41 height 7
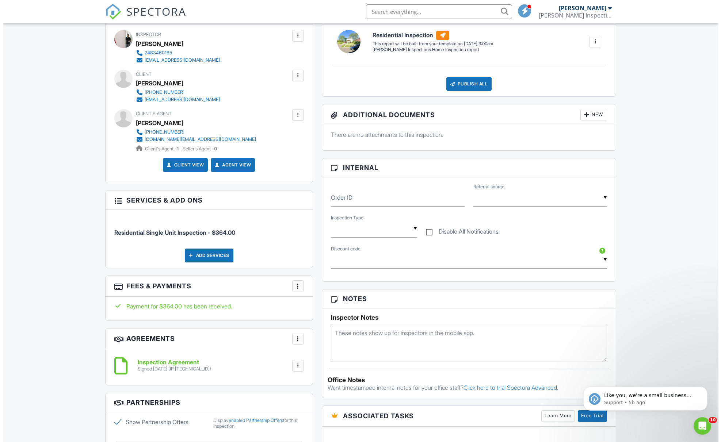
scroll to position [280, 0]
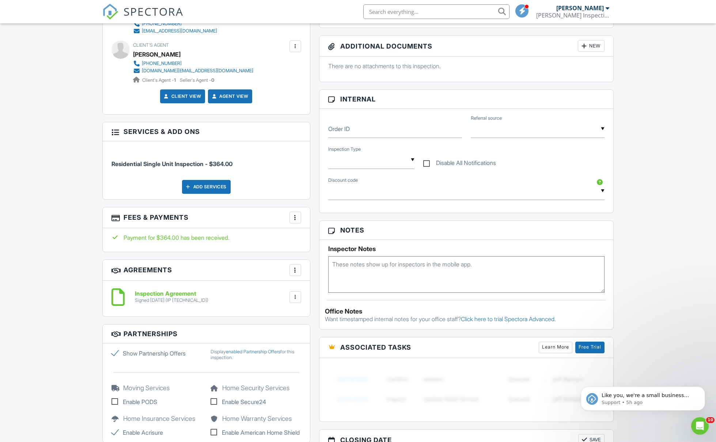
click at [205, 189] on div "Add Services" at bounding box center [206, 187] width 49 height 14
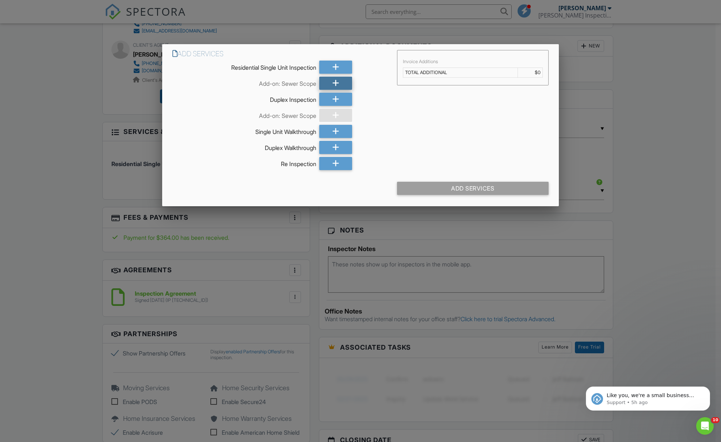
click at [334, 83] on icon at bounding box center [336, 83] width 7 height 13
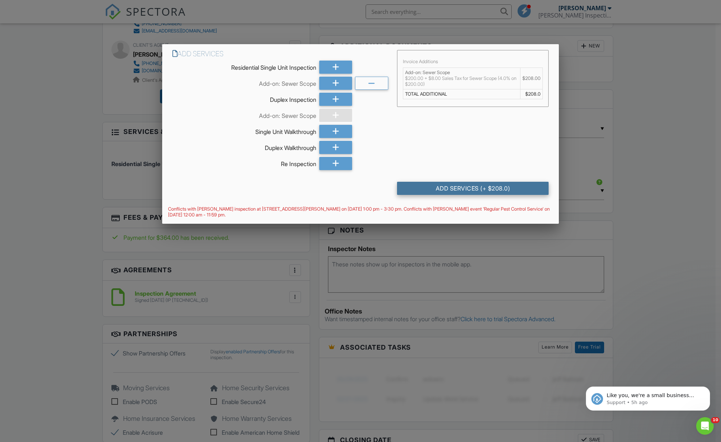
click at [512, 192] on div "Add Services (+ $208.0)" at bounding box center [473, 188] width 152 height 13
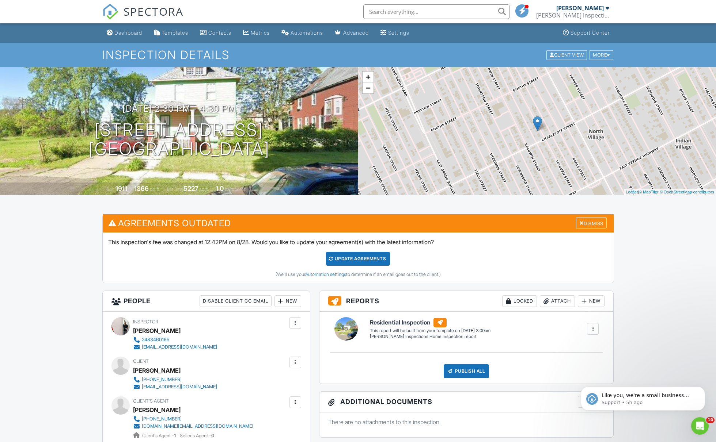
click at [349, 258] on div "Update Agreements" at bounding box center [358, 259] width 64 height 14
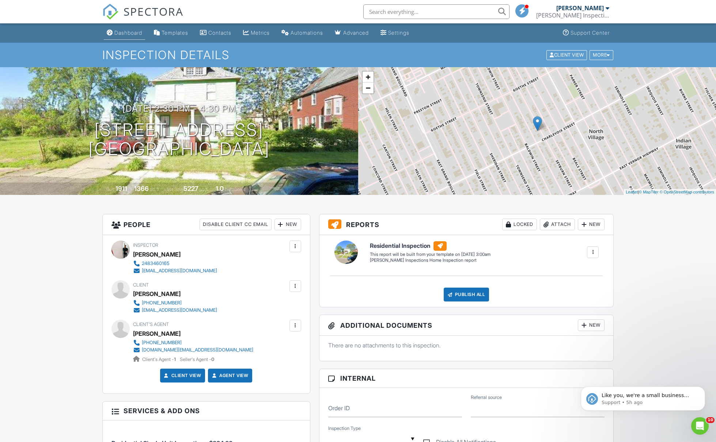
click at [128, 34] on div "Dashboard" at bounding box center [128, 33] width 28 height 6
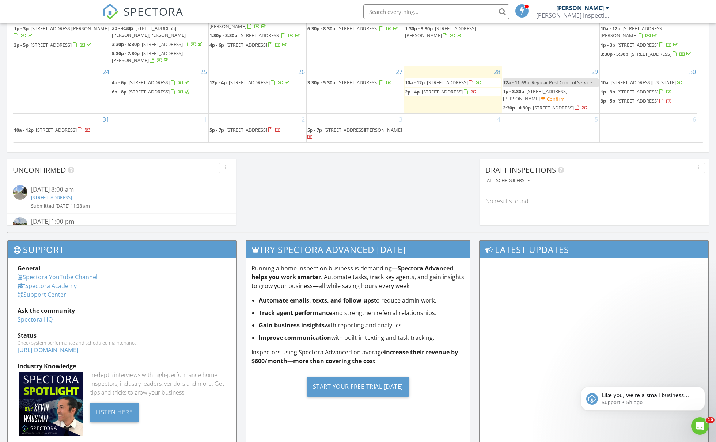
scroll to position [104, 0]
click at [464, 9] on input "text" at bounding box center [436, 11] width 146 height 15
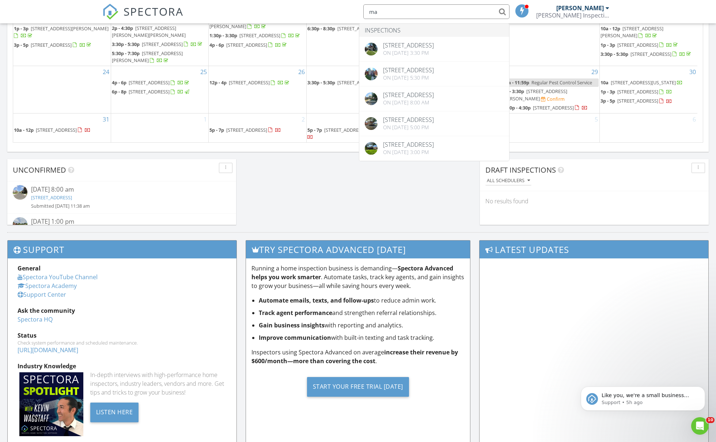
type input "m"
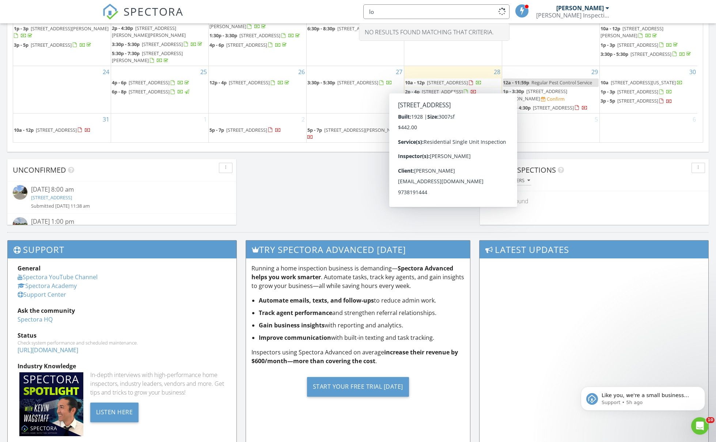
type input "l"
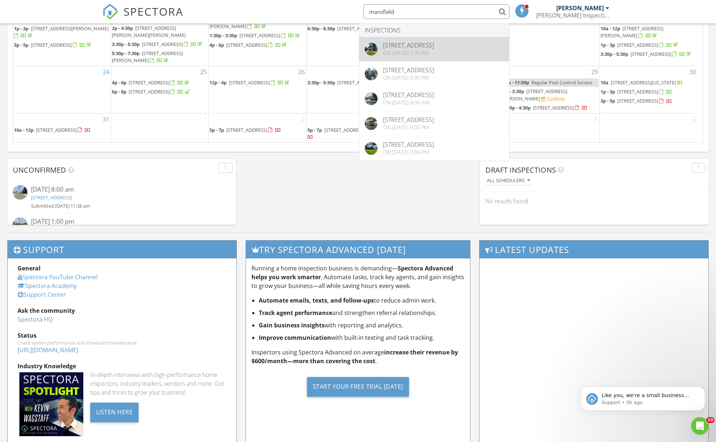
type input "mansfield"
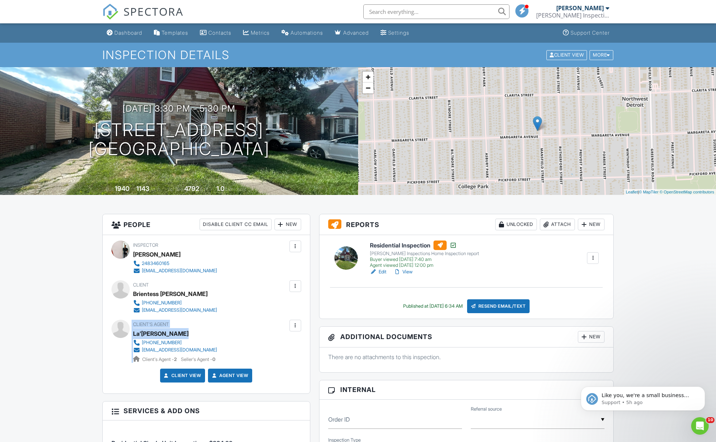
drag, startPoint x: 185, startPoint y: 335, endPoint x: 132, endPoint y: 330, distance: 53.2
click at [132, 330] on div "Client's Agent La’[PERSON_NAME] [PHONE_NUMBER] [EMAIL_ADDRESS][DOMAIN_NAME] Cli…" at bounding box center [206, 341] width 190 height 43
click at [120, 29] on link "Dashboard" at bounding box center [124, 33] width 41 height 14
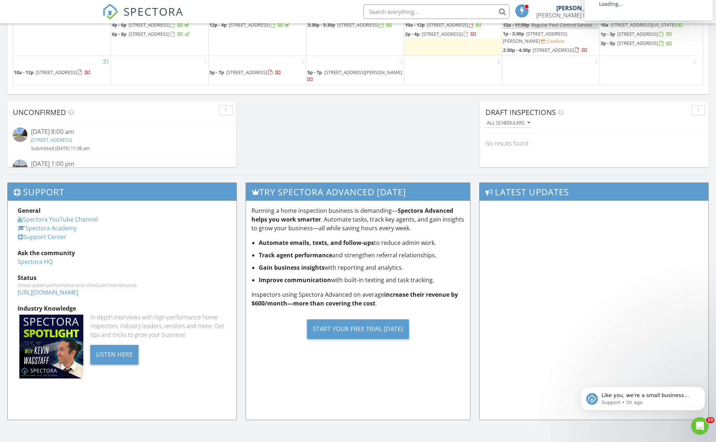
scroll to position [422, 0]
